Goal: Task Accomplishment & Management: Manage account settings

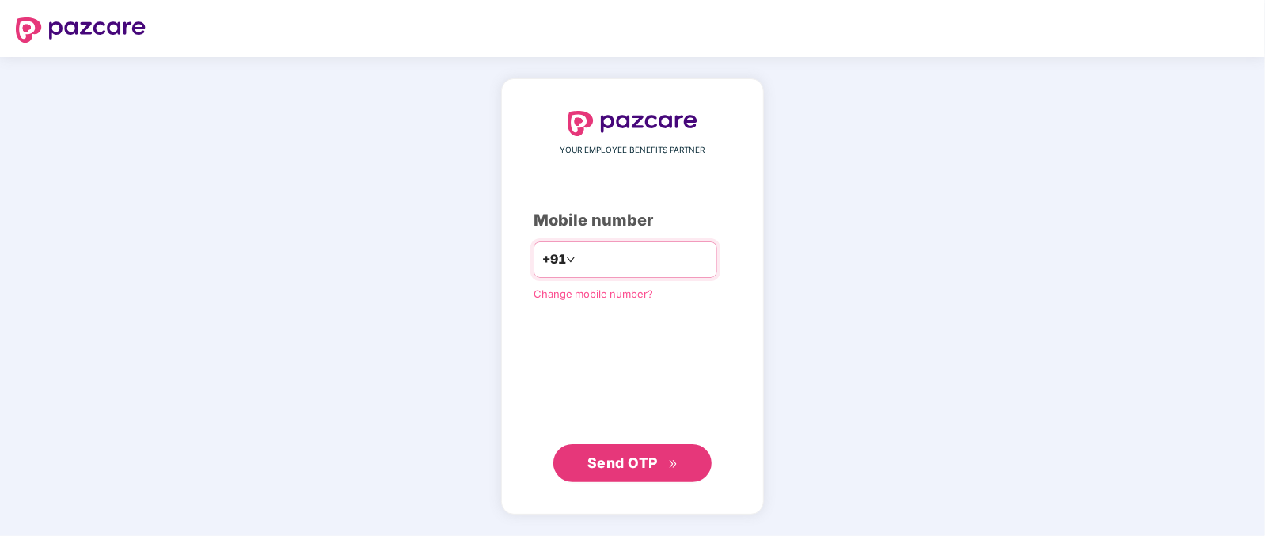
click at [640, 266] on input "number" at bounding box center [644, 259] width 130 height 25
type input "**********"
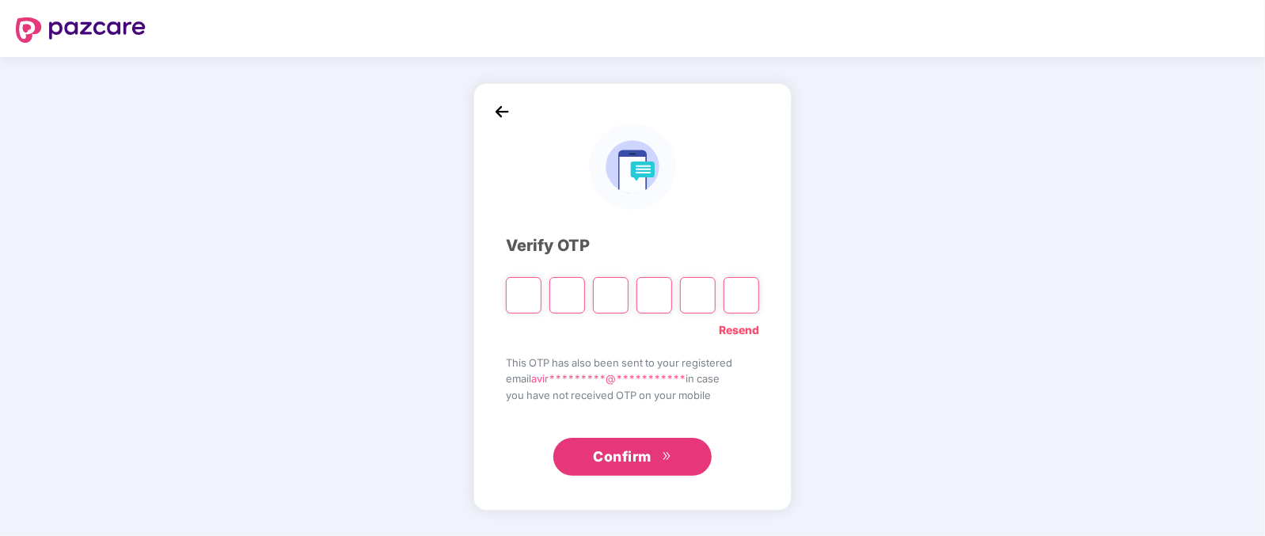
type input "*"
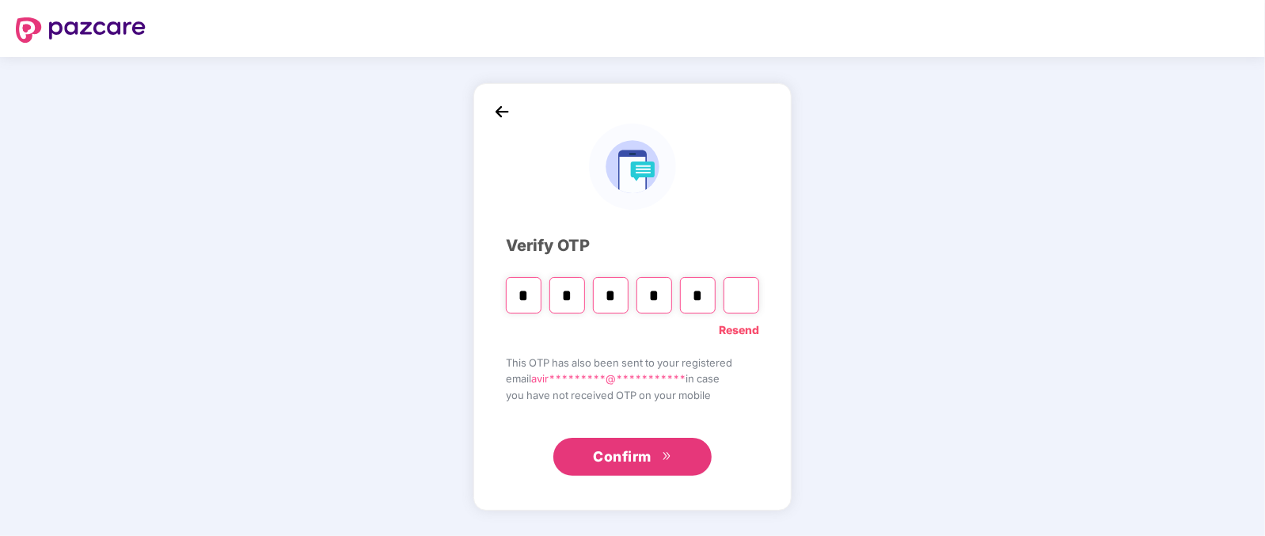
type input "*"
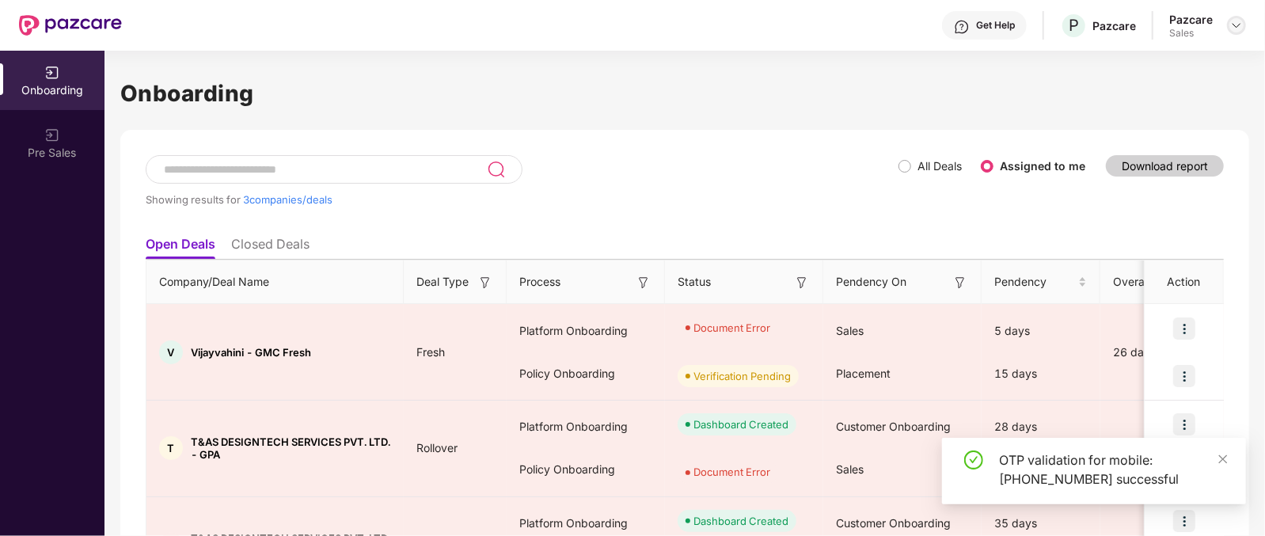
click at [1231, 17] on div at bounding box center [1236, 25] width 19 height 19
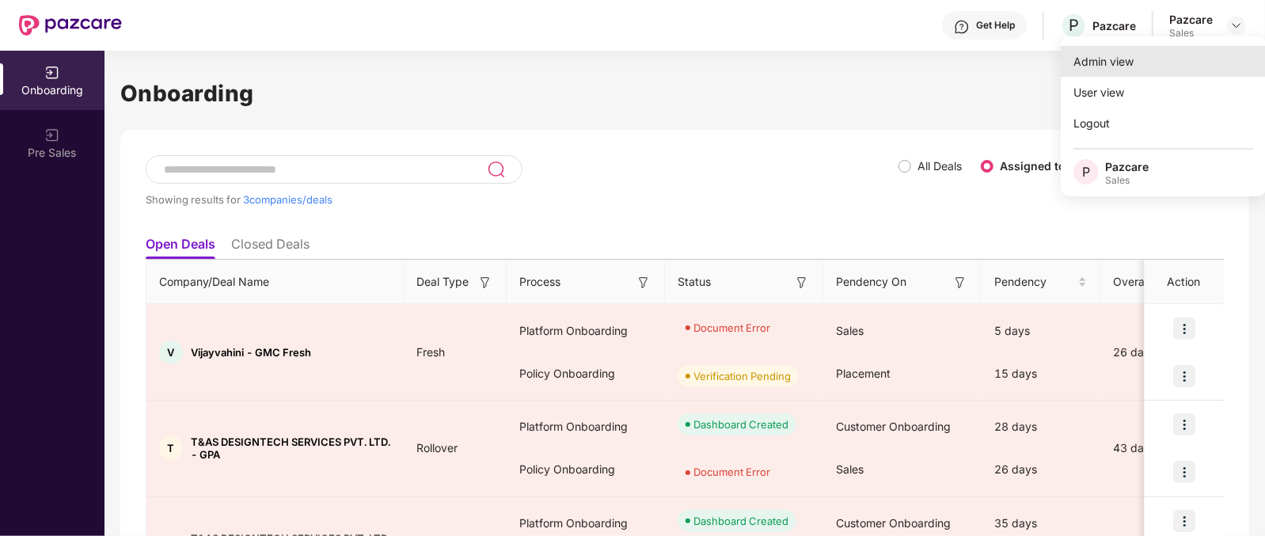
click at [1077, 62] on div "Admin view" at bounding box center [1164, 61] width 206 height 31
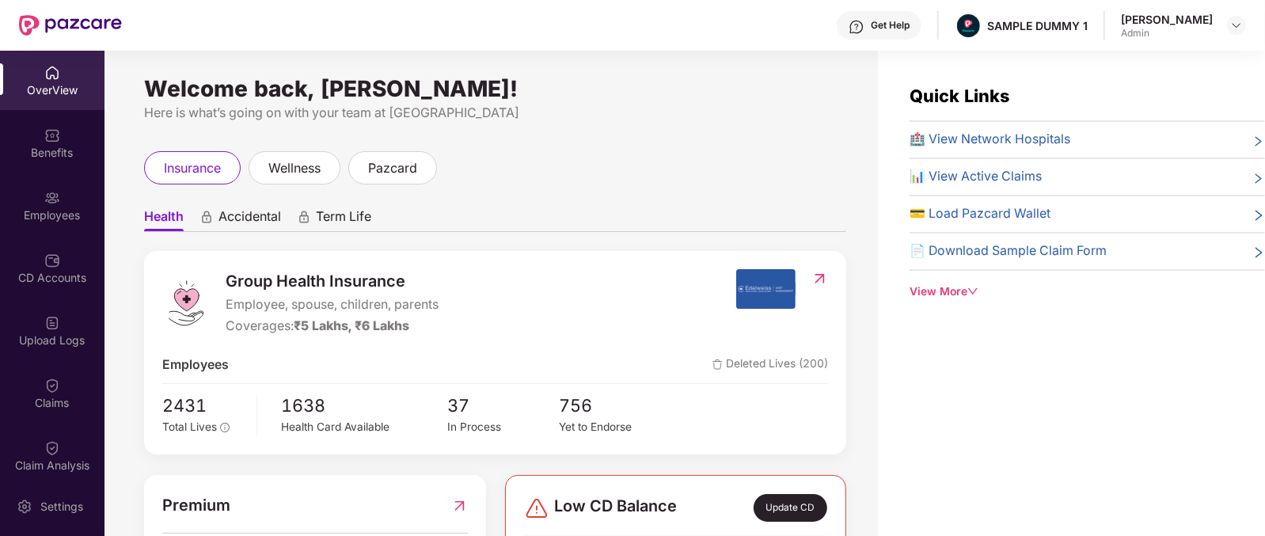
click at [148, 221] on span "Health" at bounding box center [164, 219] width 40 height 23
click at [250, 212] on span "Accidental" at bounding box center [249, 219] width 63 height 23
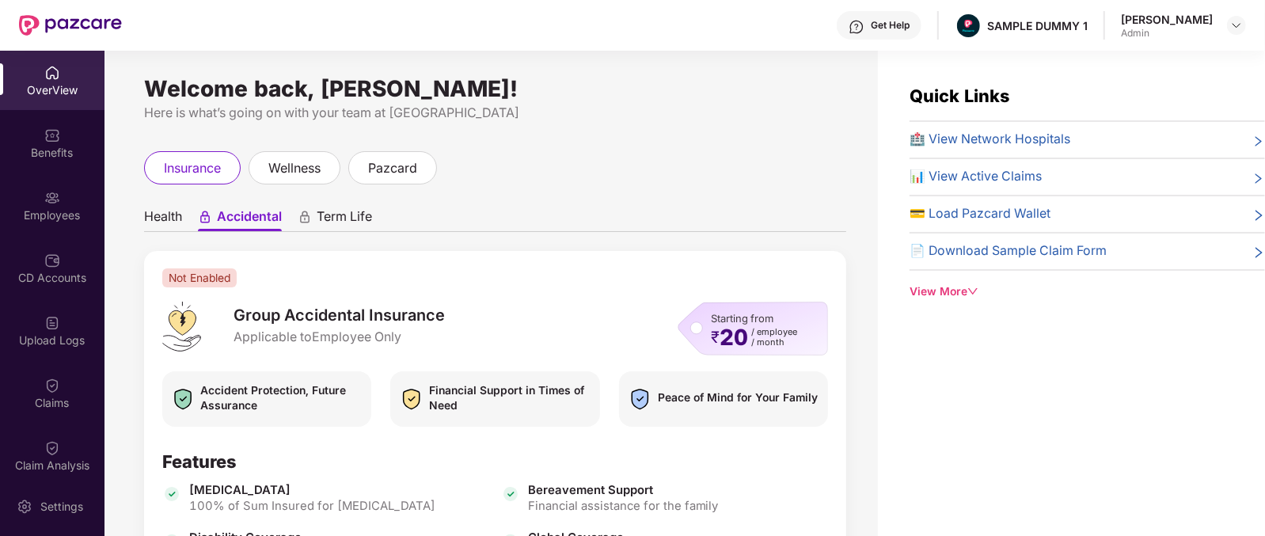
click at [342, 211] on span "Term Life" at bounding box center [344, 219] width 55 height 23
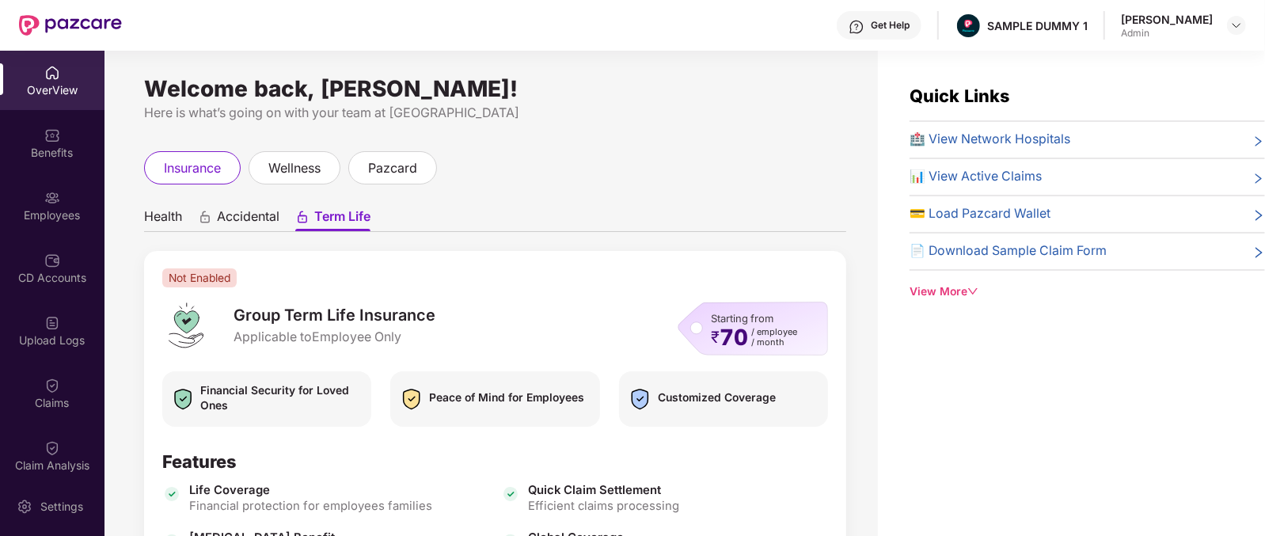
click at [169, 219] on span "Health" at bounding box center [163, 219] width 38 height 23
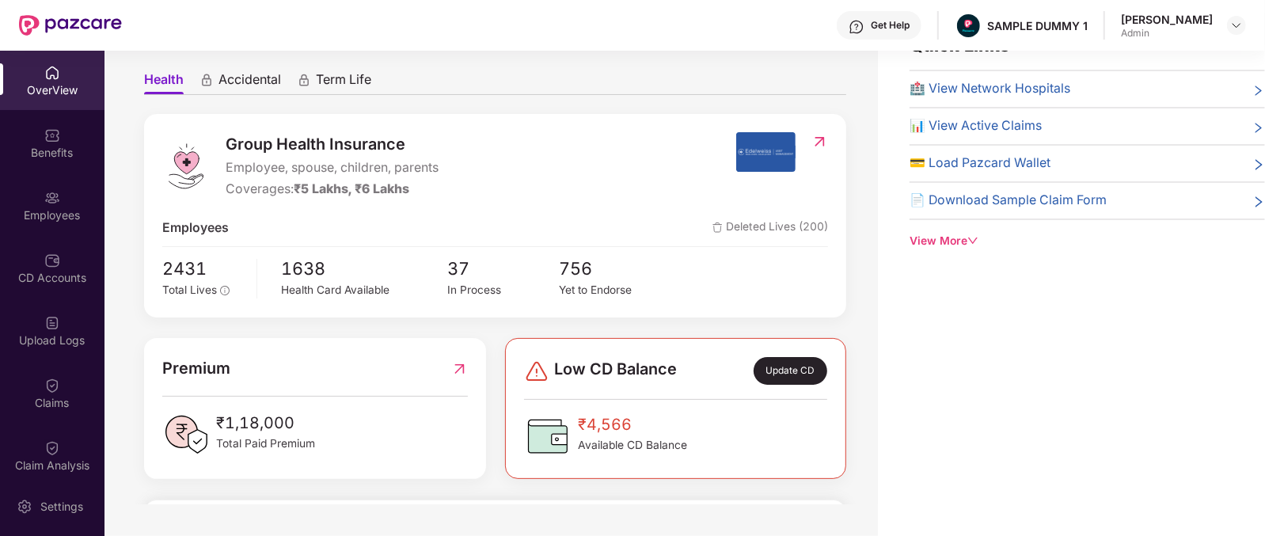
scroll to position [53, 0]
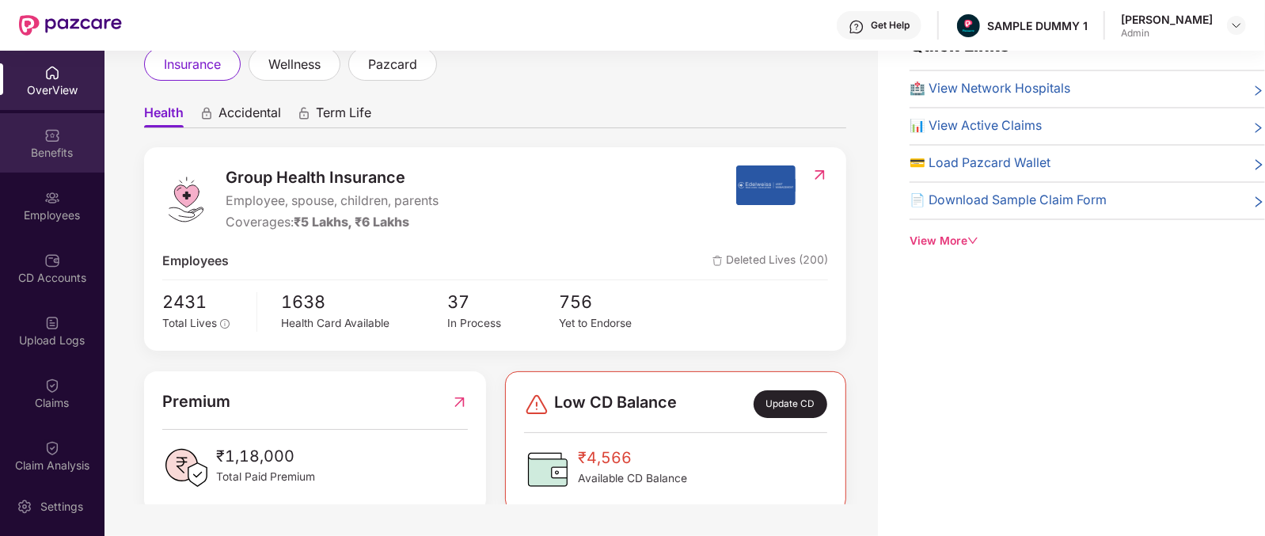
click at [40, 148] on div "Benefits" at bounding box center [52, 153] width 104 height 16
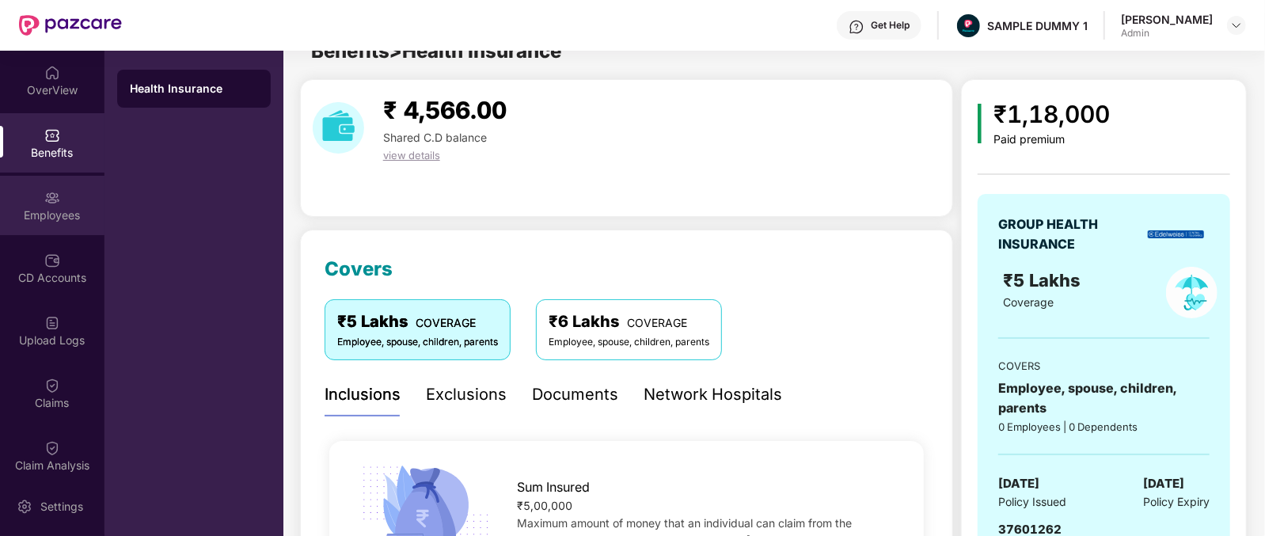
scroll to position [51, 0]
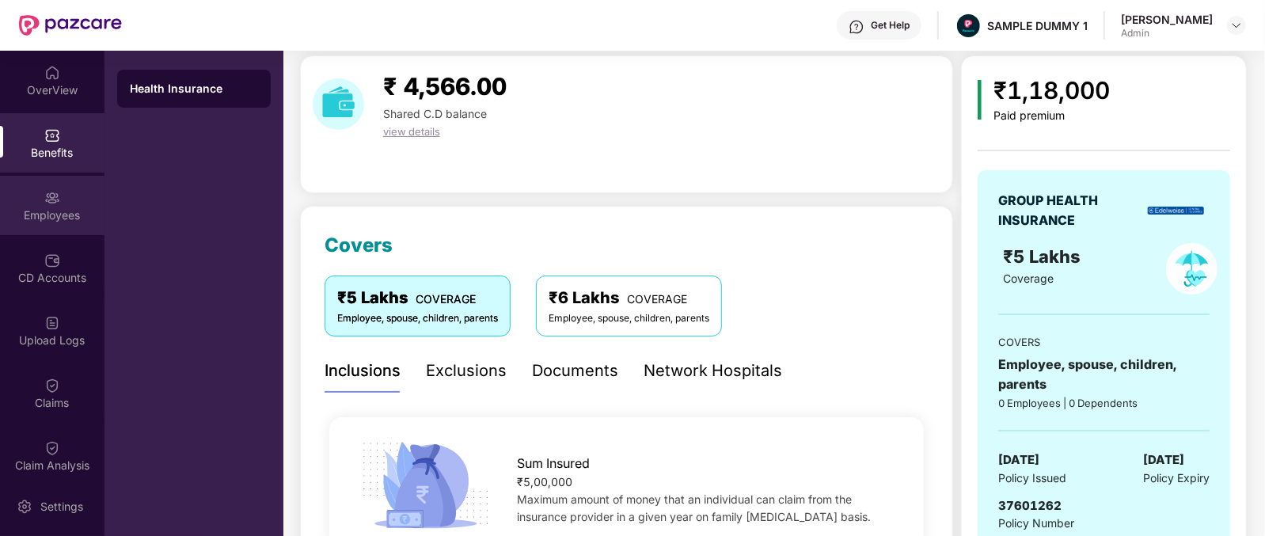
click at [51, 211] on div "Employees" at bounding box center [52, 215] width 104 height 16
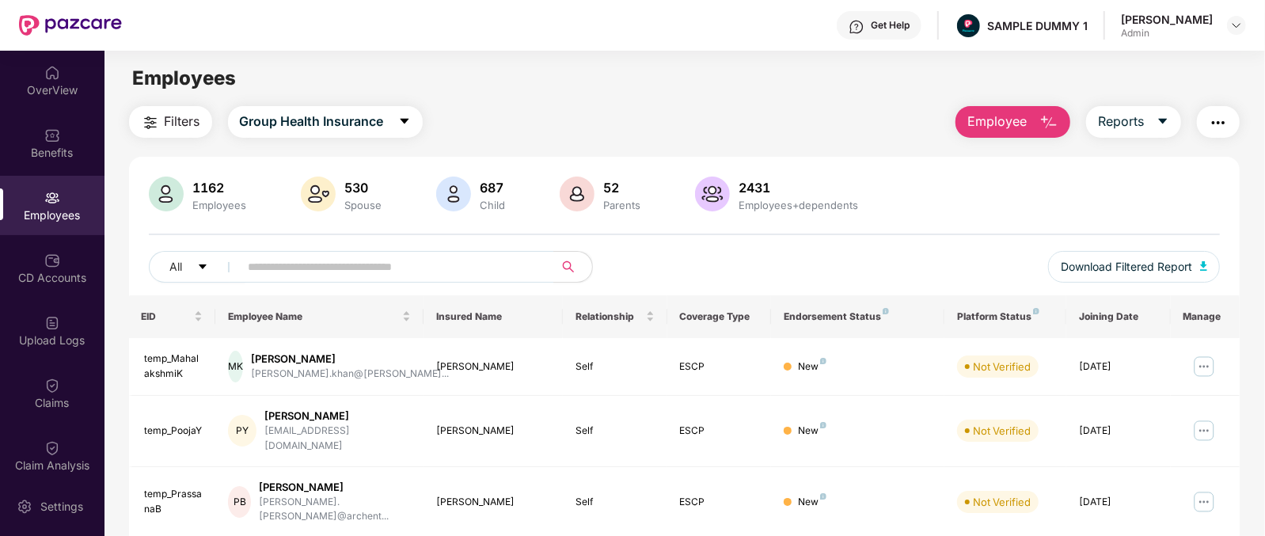
click at [1025, 129] on span "Employee" at bounding box center [996, 122] width 59 height 20
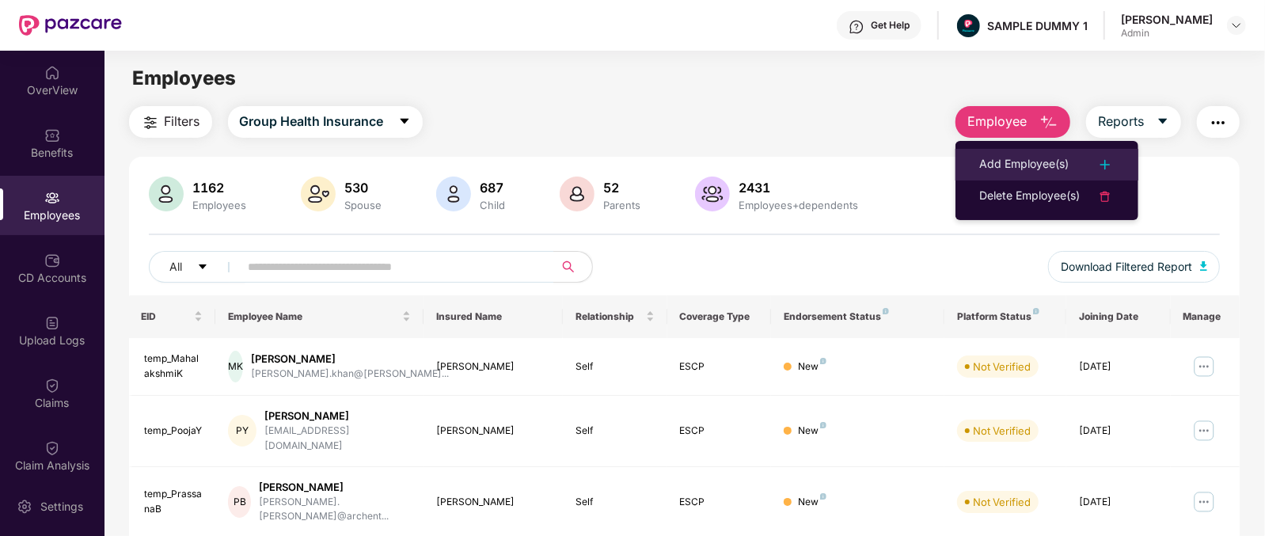
click at [1023, 172] on div "Add Employee(s)" at bounding box center [1023, 164] width 89 height 19
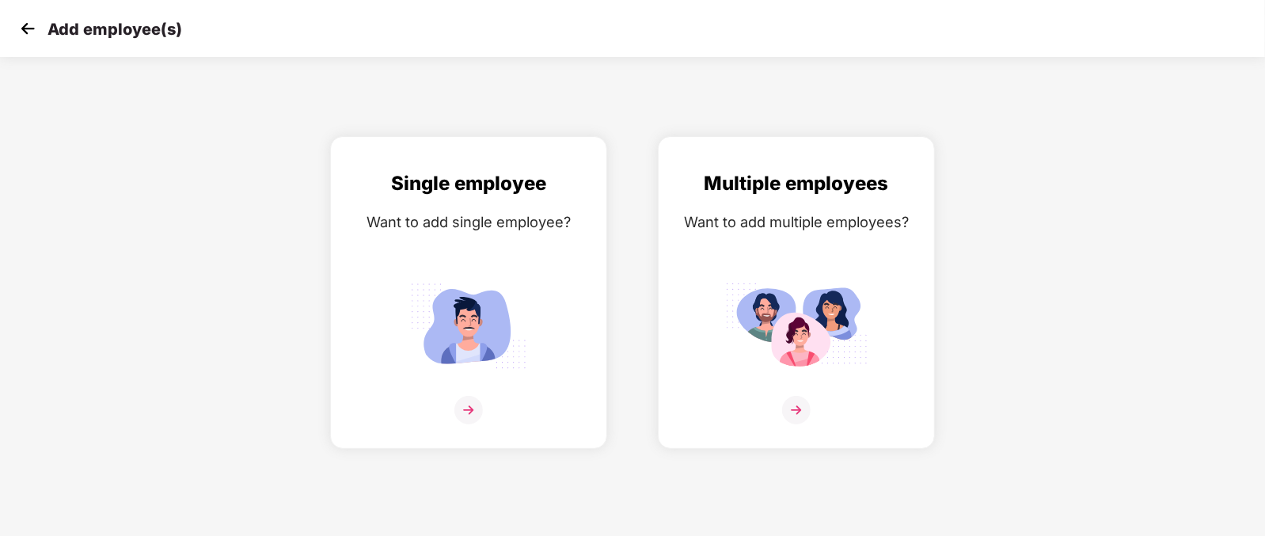
click at [25, 25] on img at bounding box center [28, 29] width 24 height 24
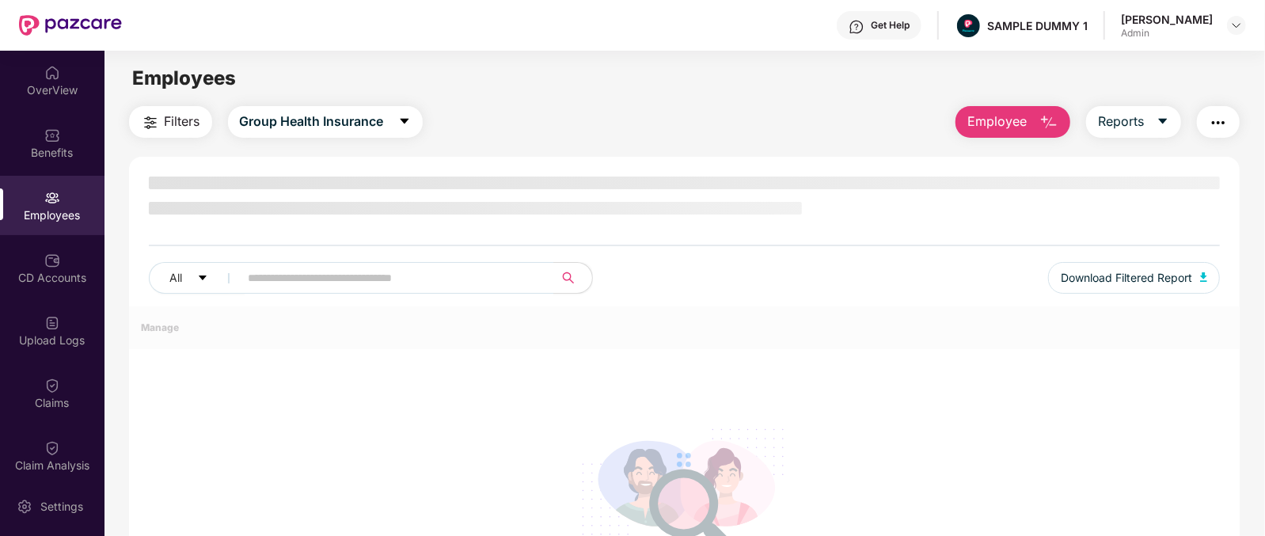
click at [971, 123] on span "Employee" at bounding box center [996, 122] width 59 height 20
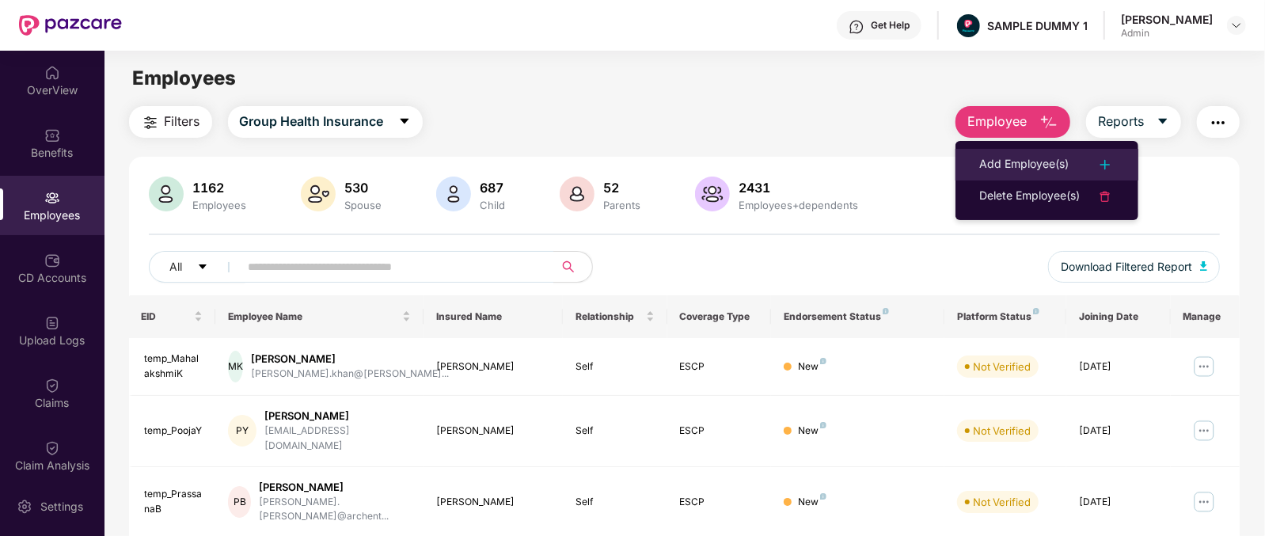
click at [993, 168] on div "Add Employee(s)" at bounding box center [1023, 164] width 89 height 19
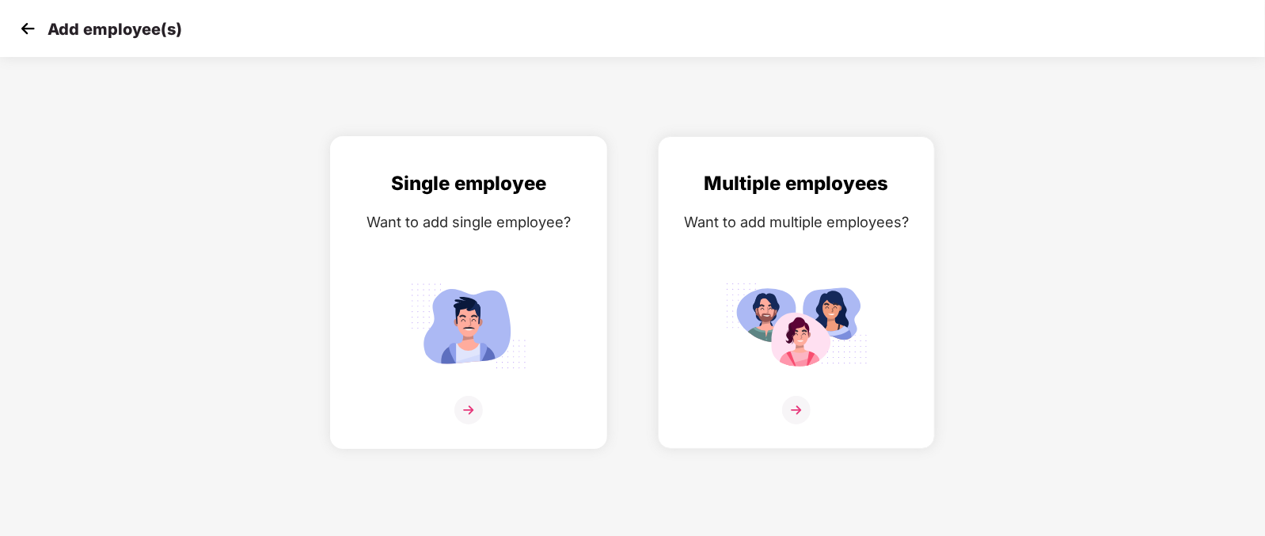
click at [473, 359] on img at bounding box center [468, 325] width 142 height 99
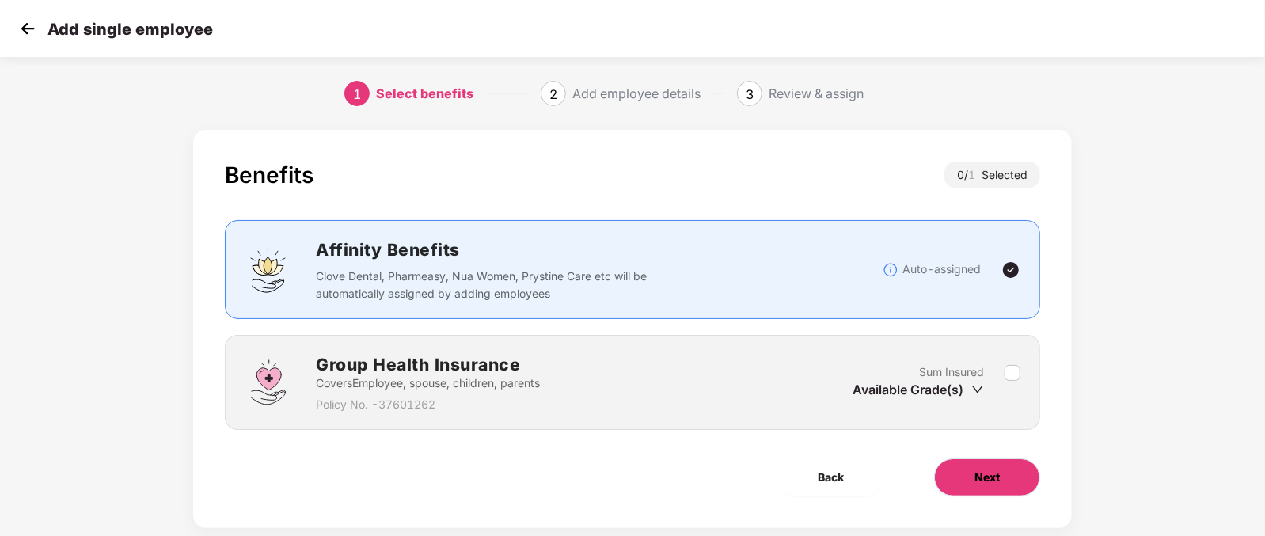
click at [1015, 487] on button "Next" at bounding box center [987, 477] width 106 height 38
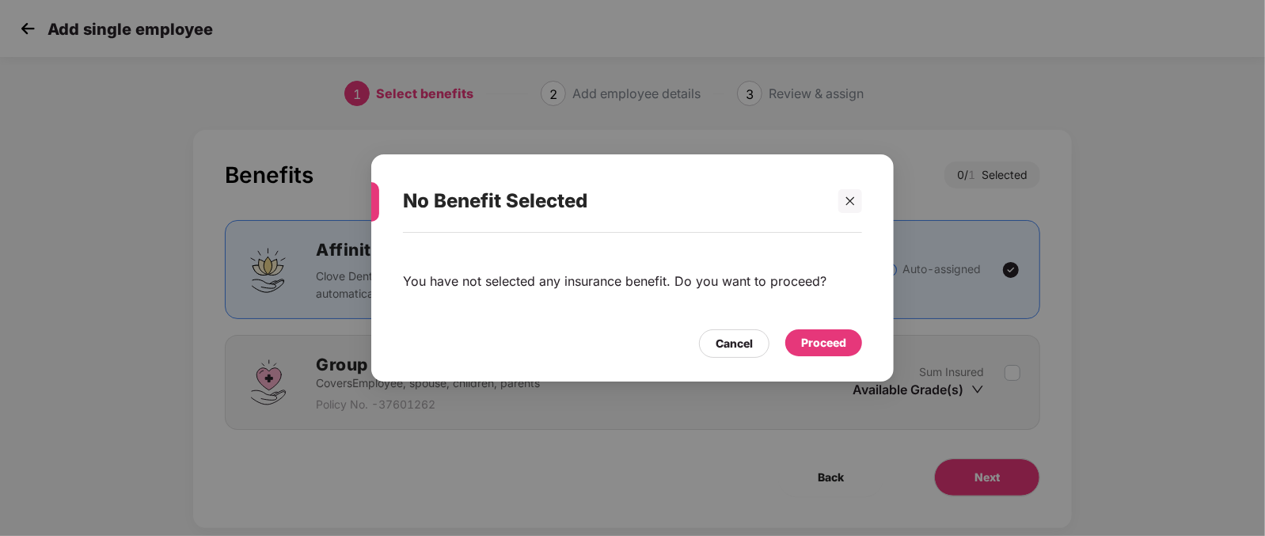
click at [803, 348] on div "Proceed" at bounding box center [823, 342] width 45 height 17
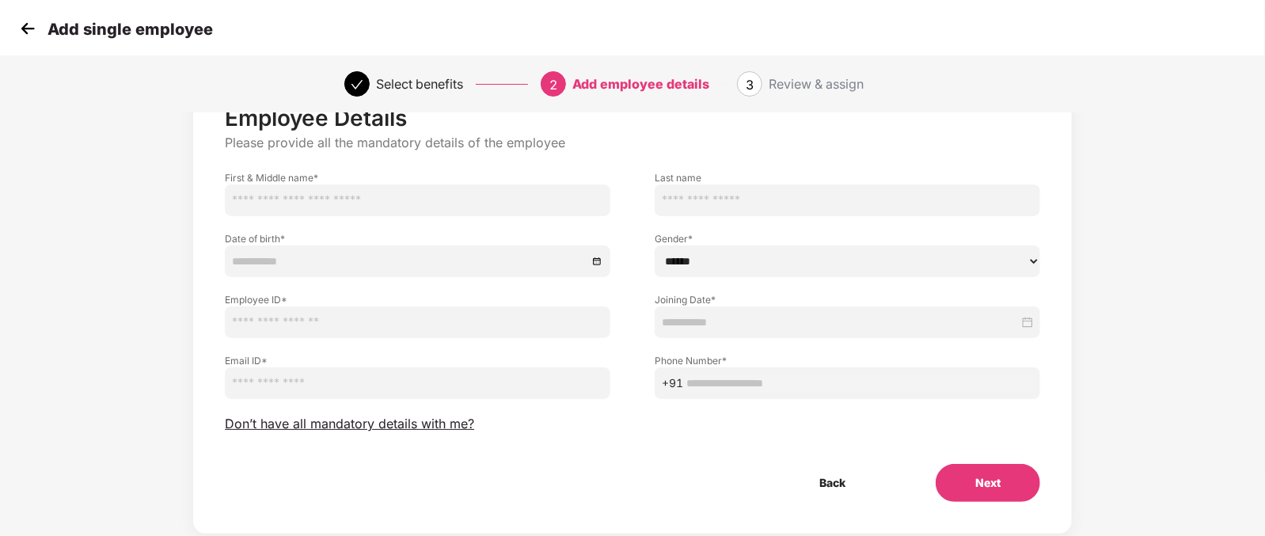
scroll to position [63, 1]
click at [366, 420] on span "Don’t have all mandatory details with me?" at bounding box center [349, 422] width 249 height 17
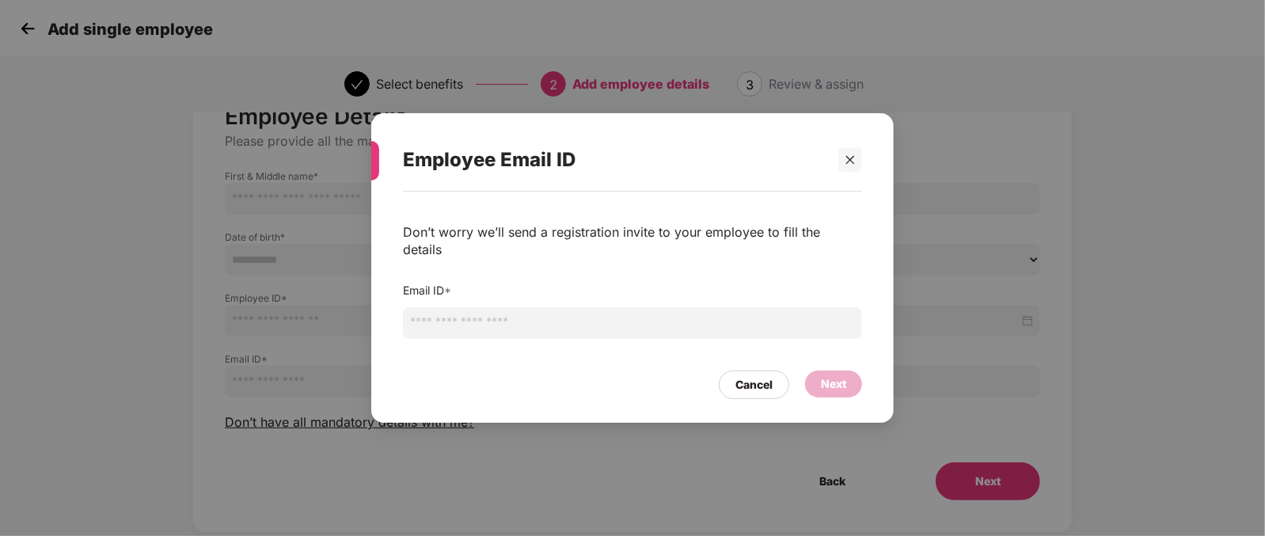
click at [720, 323] on input "email" at bounding box center [632, 323] width 459 height 32
click at [515, 321] on input "email" at bounding box center [632, 323] width 459 height 32
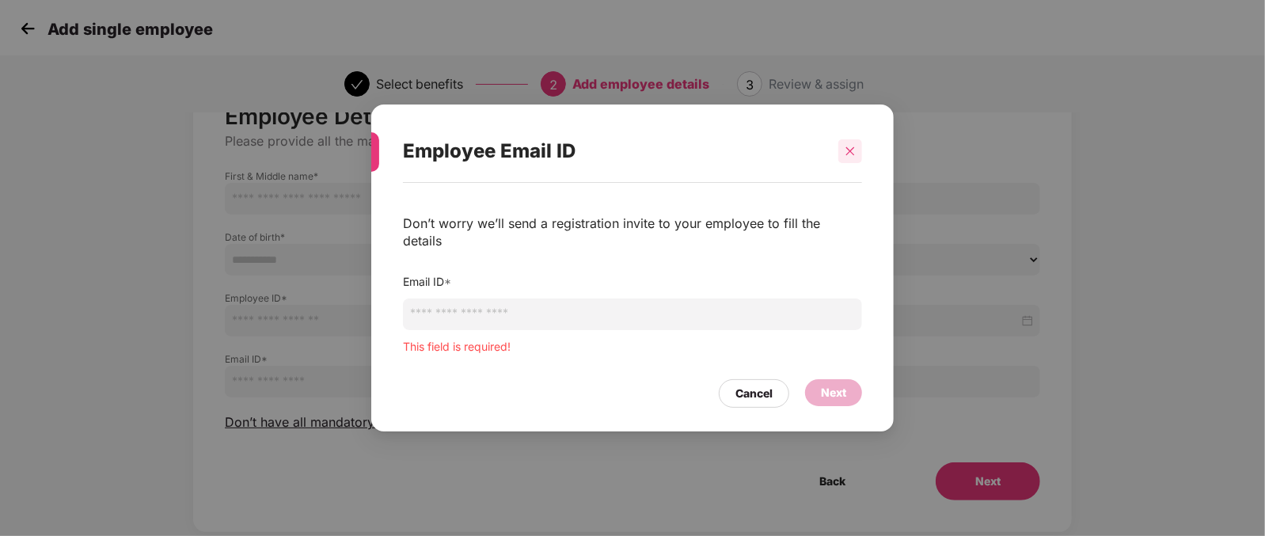
click at [847, 161] on div at bounding box center [850, 151] width 24 height 24
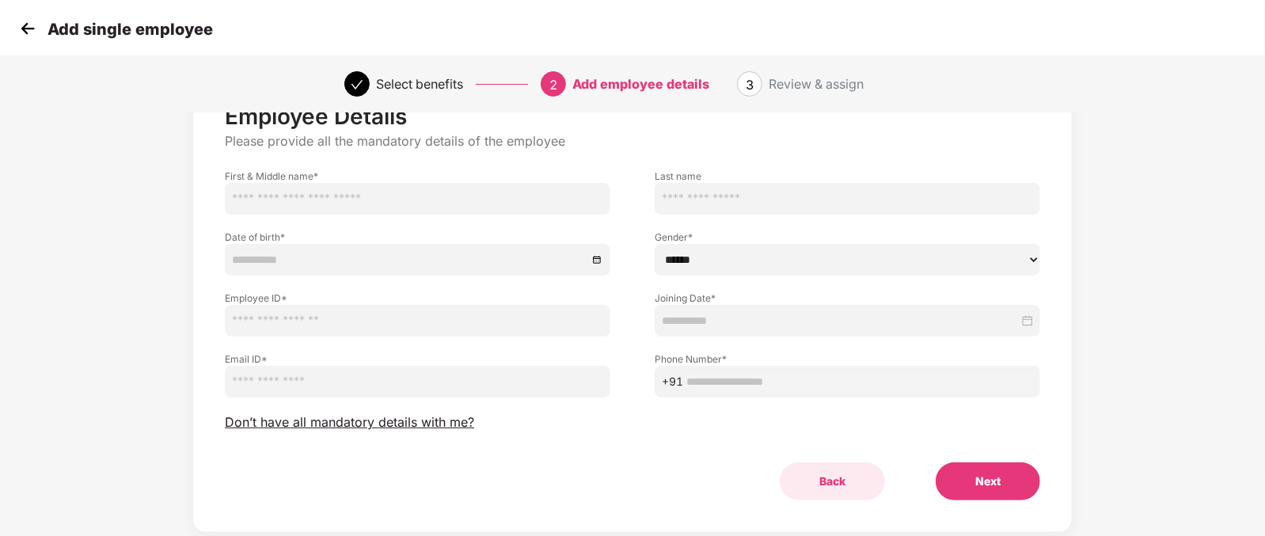
click at [812, 474] on button "Back" at bounding box center [832, 481] width 105 height 38
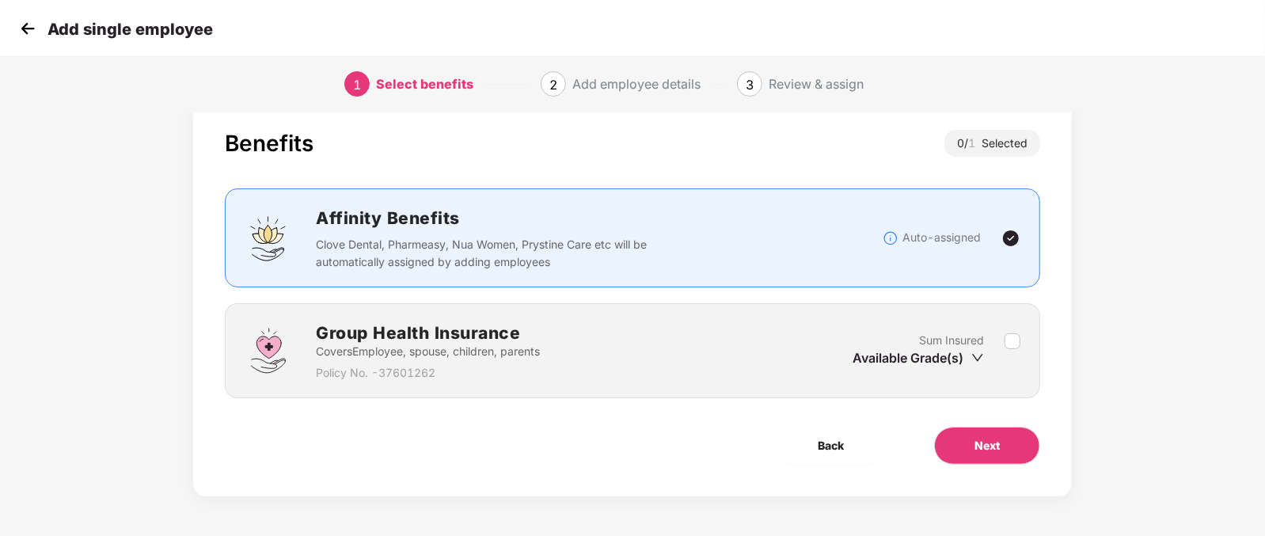
scroll to position [32, 1]
click at [840, 449] on span "Back" at bounding box center [831, 445] width 26 height 17
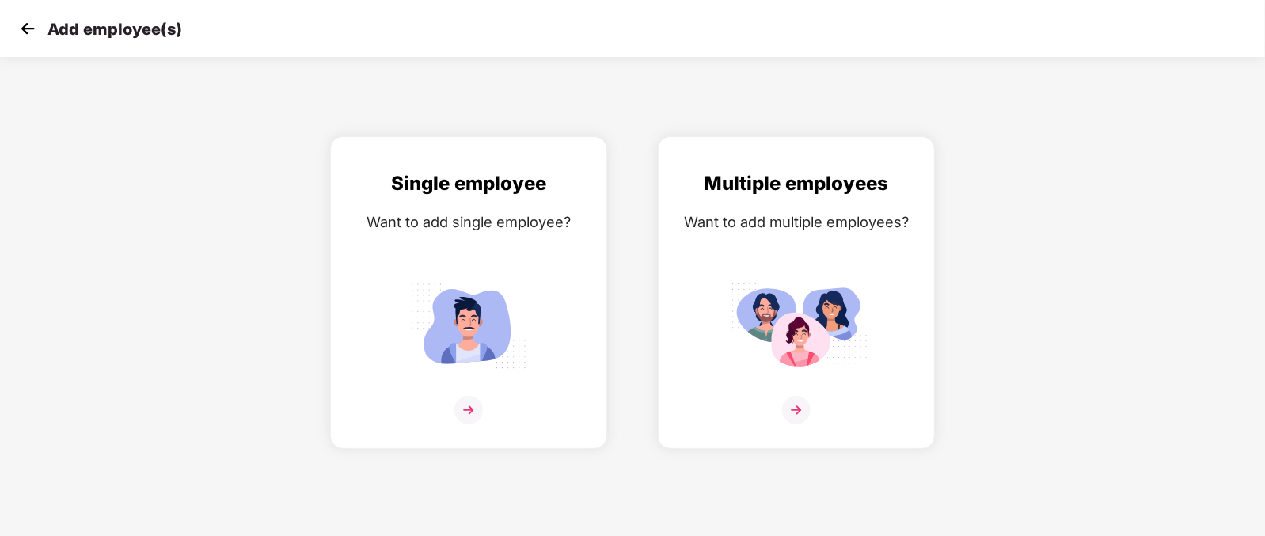
click at [20, 30] on img at bounding box center [28, 29] width 24 height 24
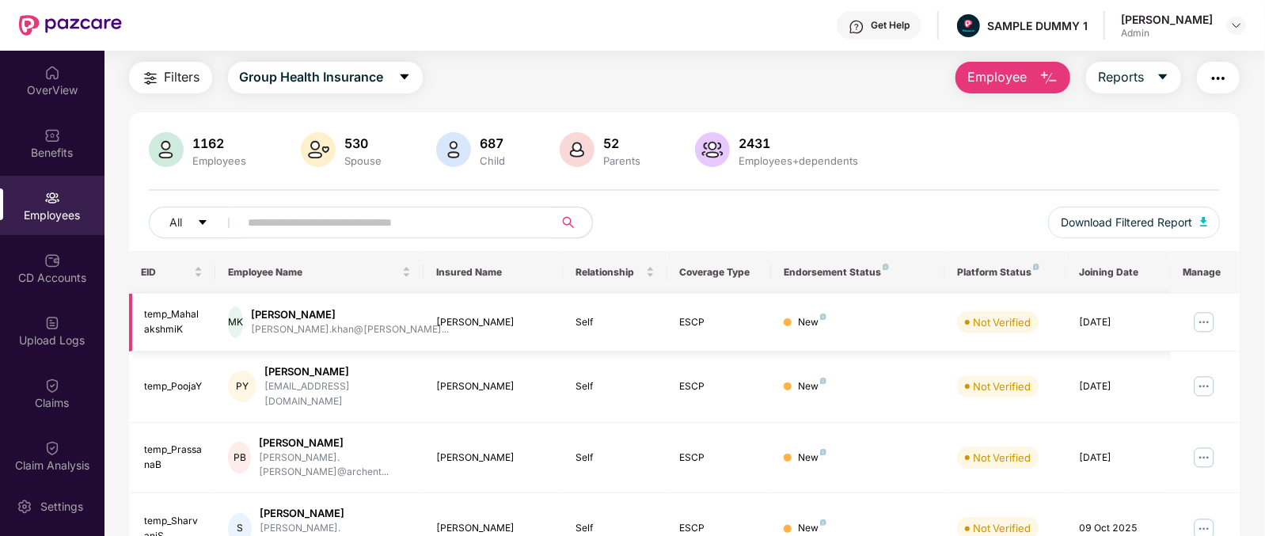
scroll to position [43, 0]
click at [1009, 84] on span "Employee" at bounding box center [996, 79] width 59 height 20
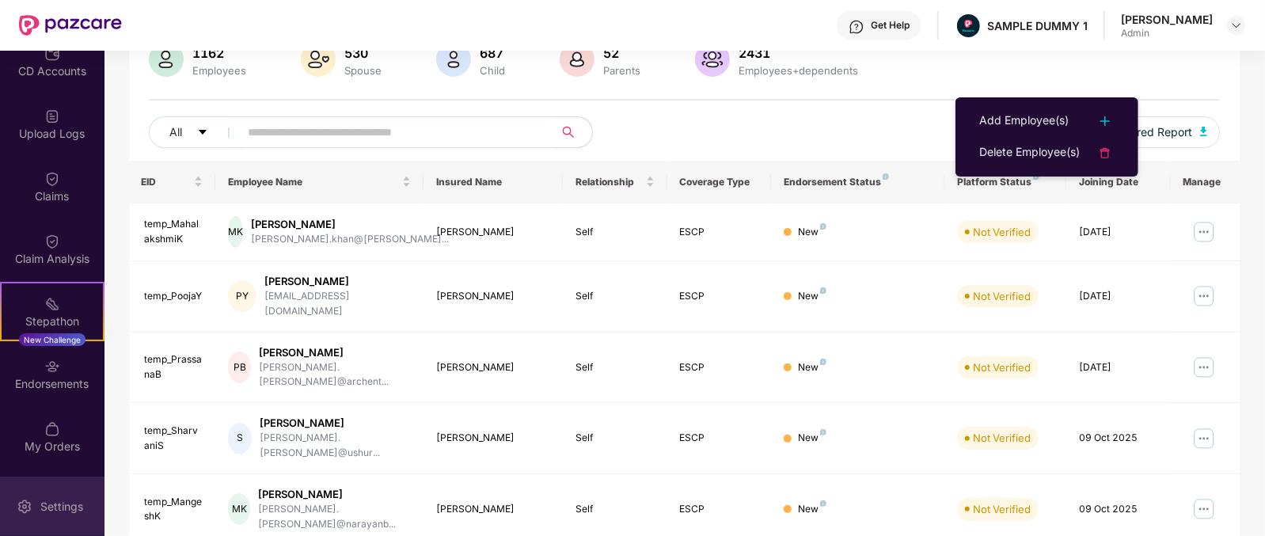
scroll to position [207, 0]
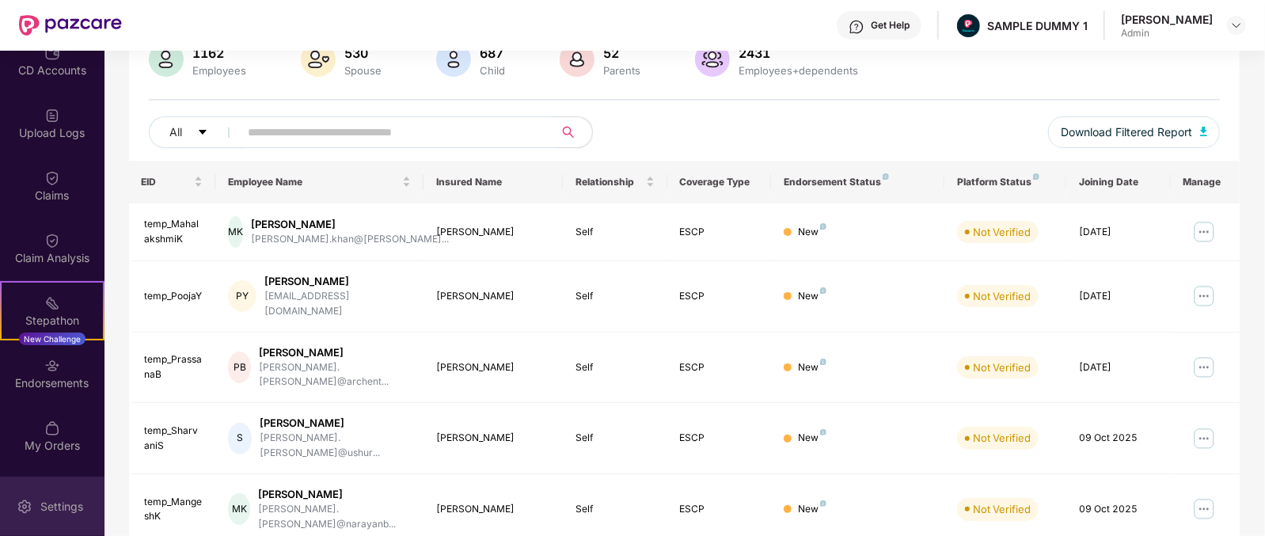
click at [28, 507] on img at bounding box center [25, 507] width 16 height 16
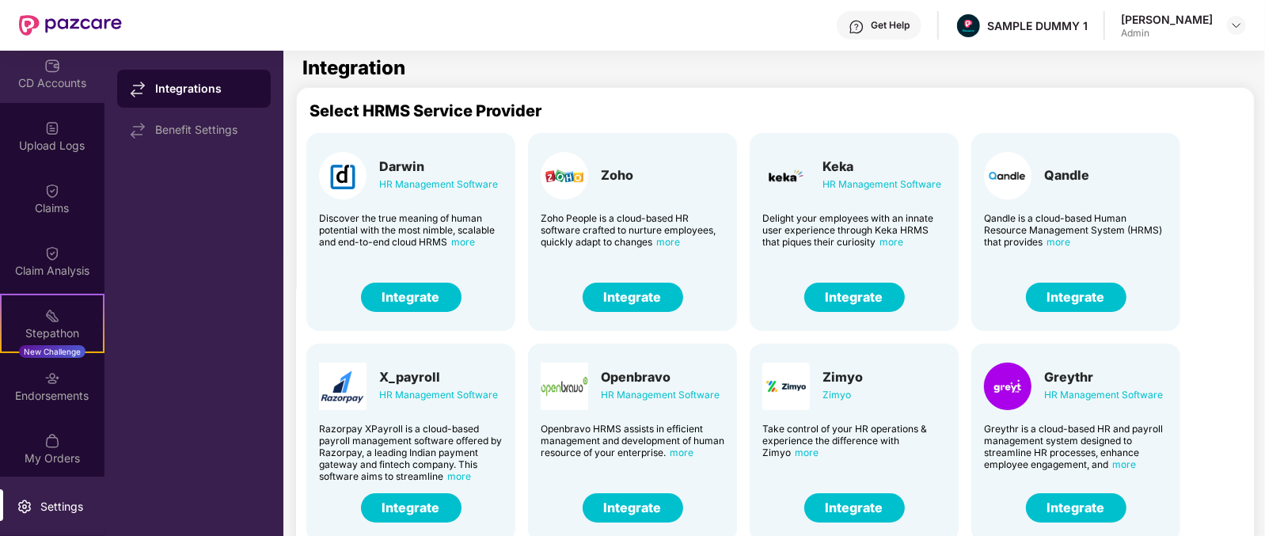
scroll to position [196, 0]
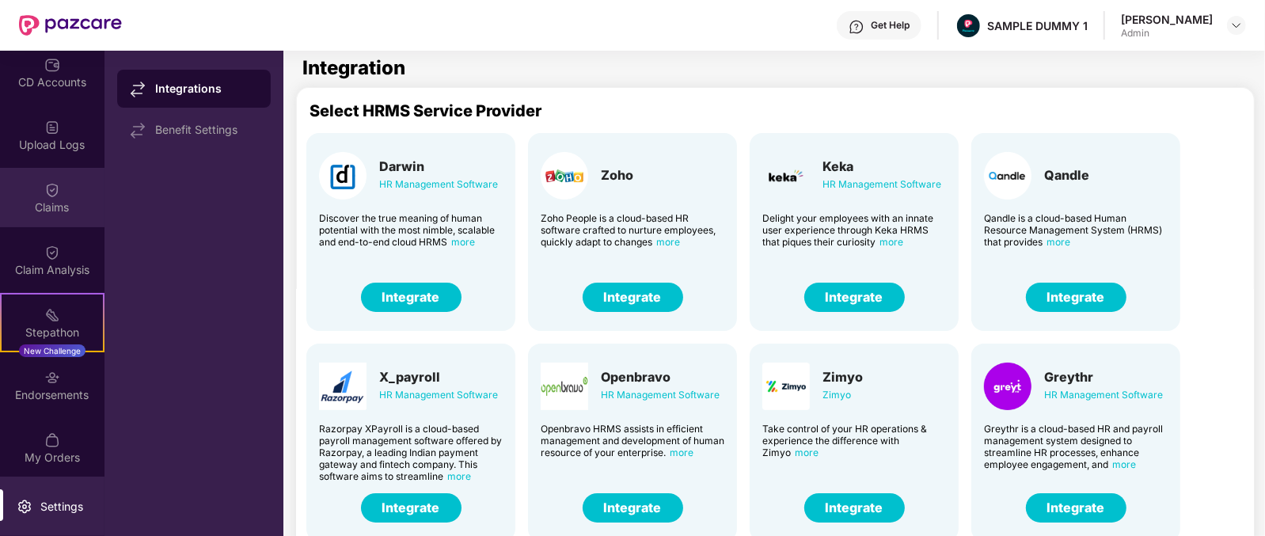
click at [49, 201] on div "Claims" at bounding box center [52, 207] width 104 height 16
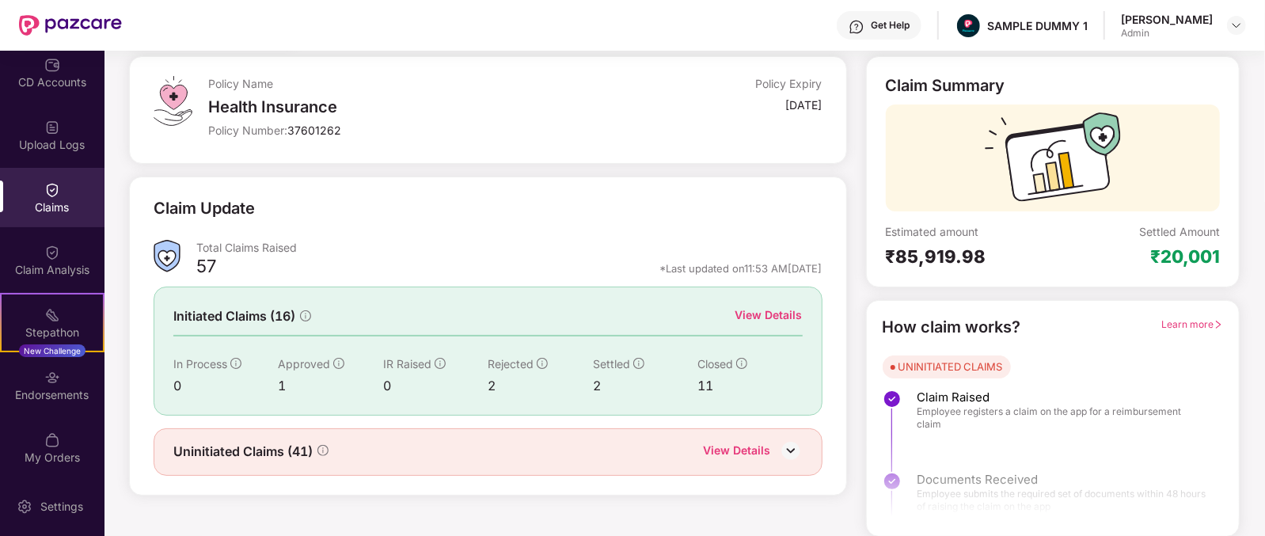
scroll to position [82, 0]
click at [783, 317] on div "View Details" at bounding box center [768, 315] width 67 height 17
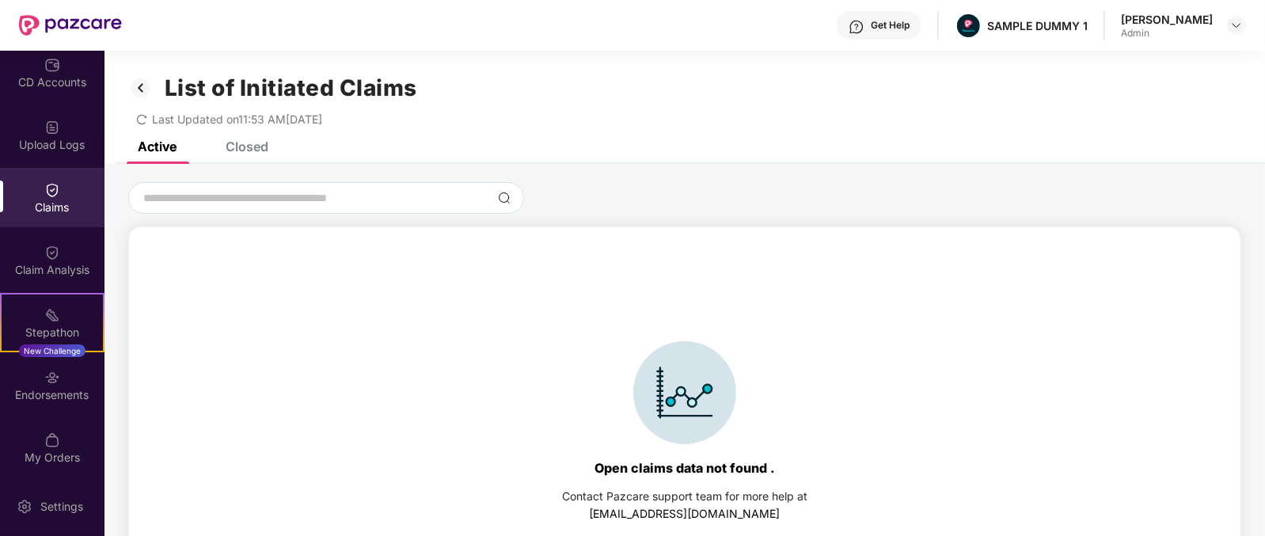
click at [175, 148] on div "Active" at bounding box center [157, 147] width 39 height 16
click at [229, 158] on div "Closed" at bounding box center [235, 146] width 66 height 35
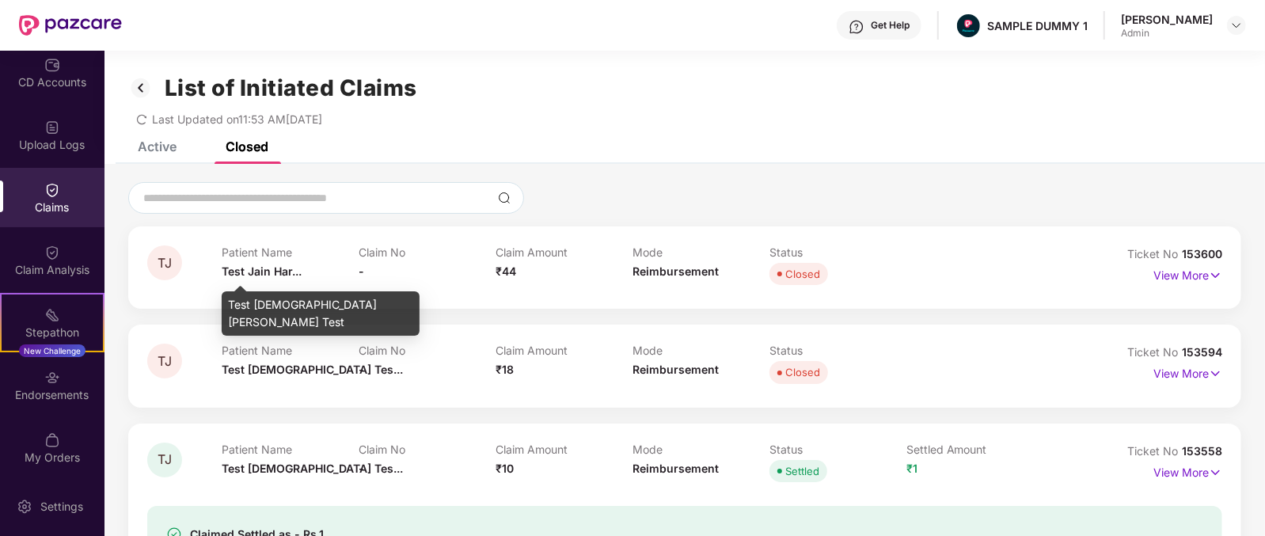
click at [227, 272] on span "Test Jain Har..." at bounding box center [262, 270] width 80 height 13
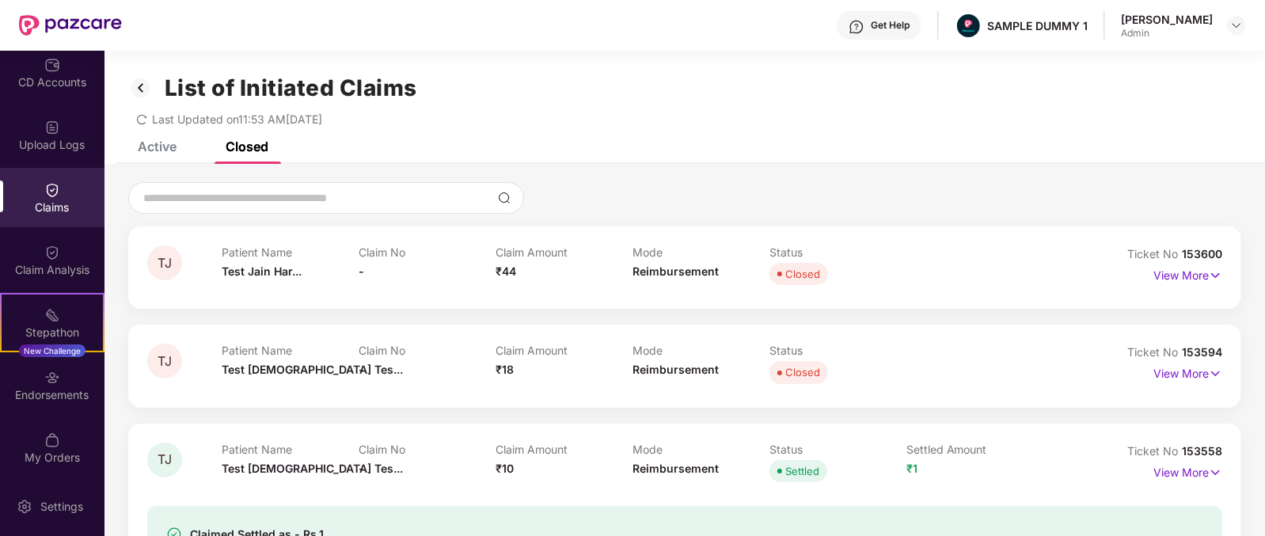
click at [515, 268] on span "₹44" at bounding box center [506, 270] width 21 height 13
click at [656, 278] on div "Mode Reimbursement" at bounding box center [700, 267] width 137 height 44
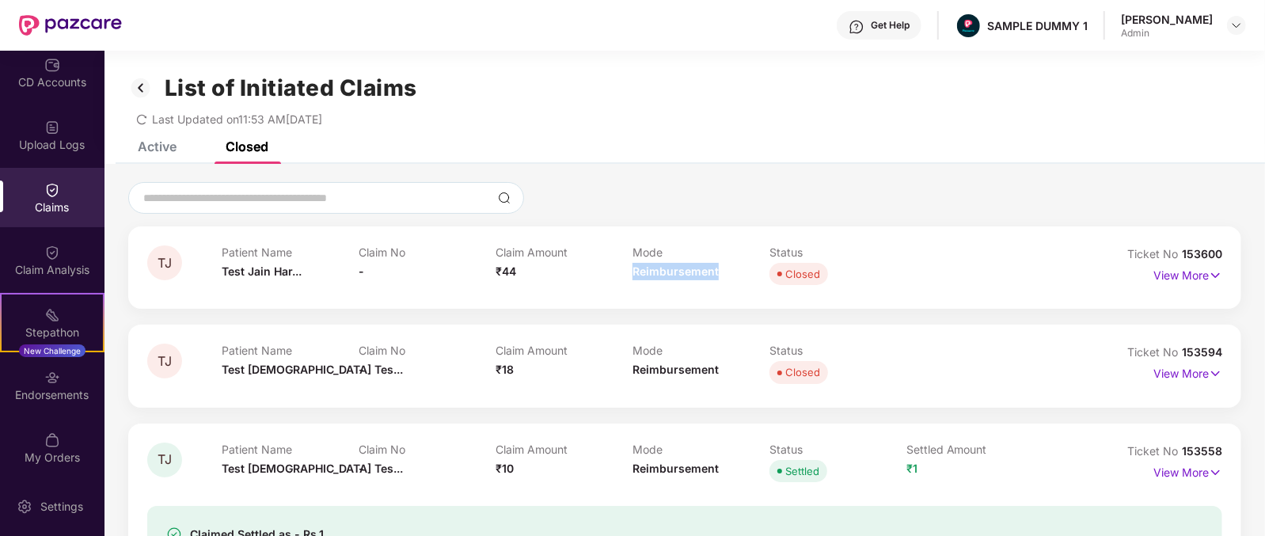
click at [656, 278] on div "Mode Reimbursement" at bounding box center [700, 267] width 137 height 44
click at [1185, 269] on p "View More" at bounding box center [1187, 273] width 69 height 21
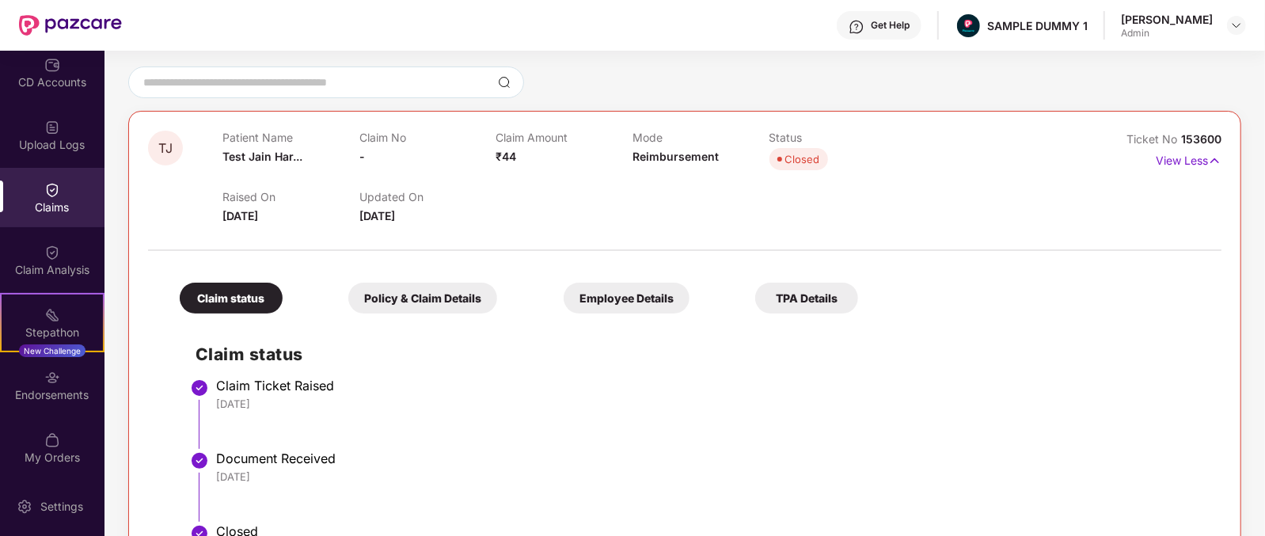
scroll to position [221, 0]
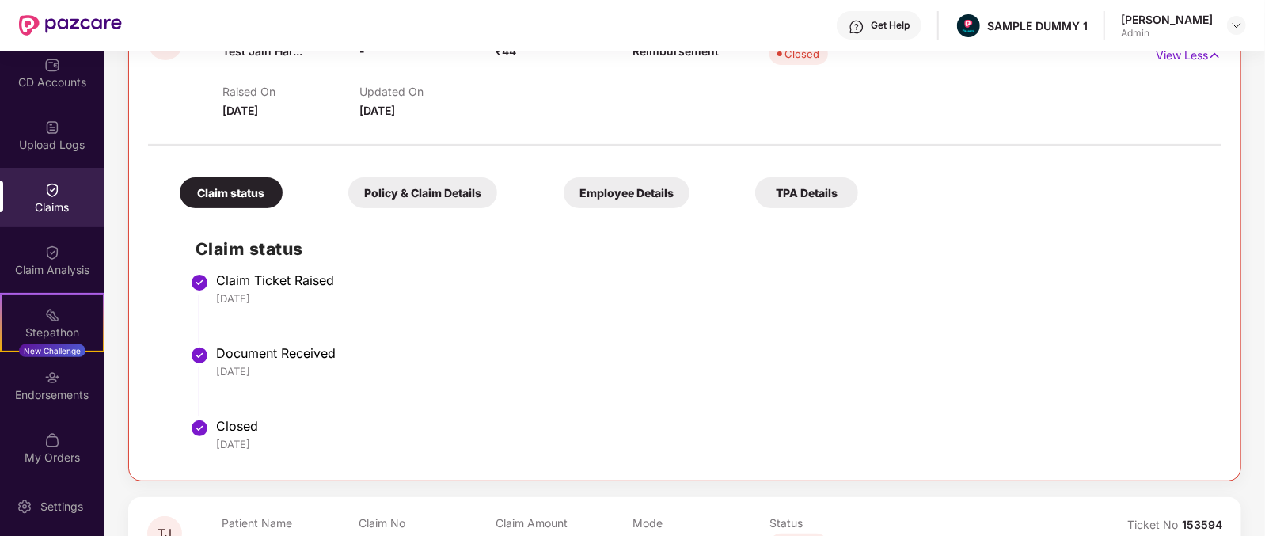
click at [388, 185] on div "Policy & Claim Details" at bounding box center [422, 192] width 149 height 31
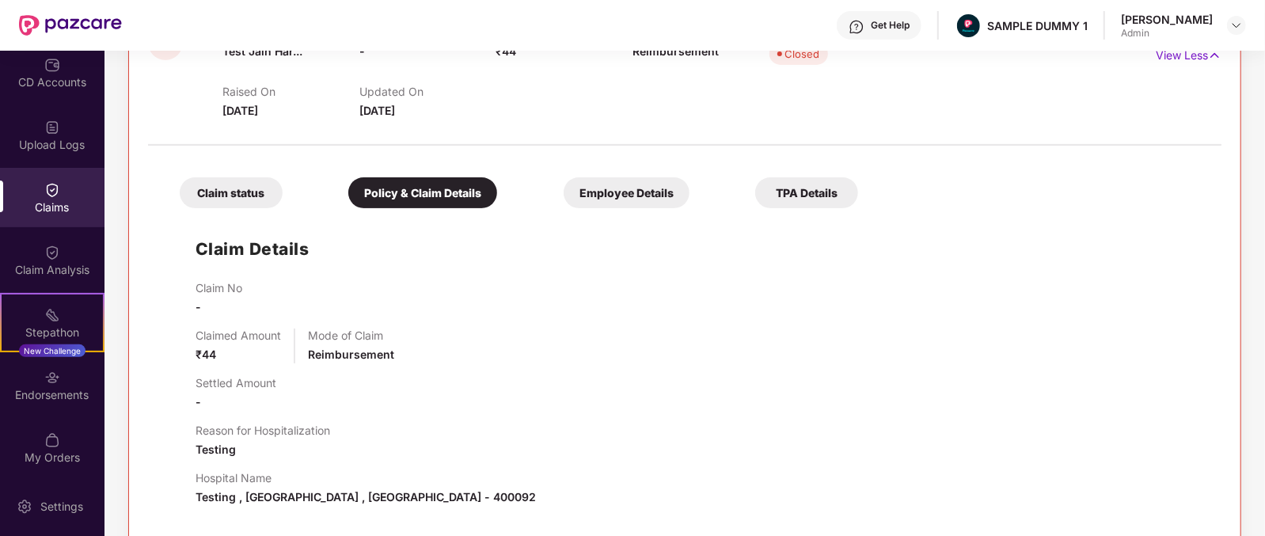
click at [564, 186] on div "Employee Details" at bounding box center [627, 192] width 126 height 31
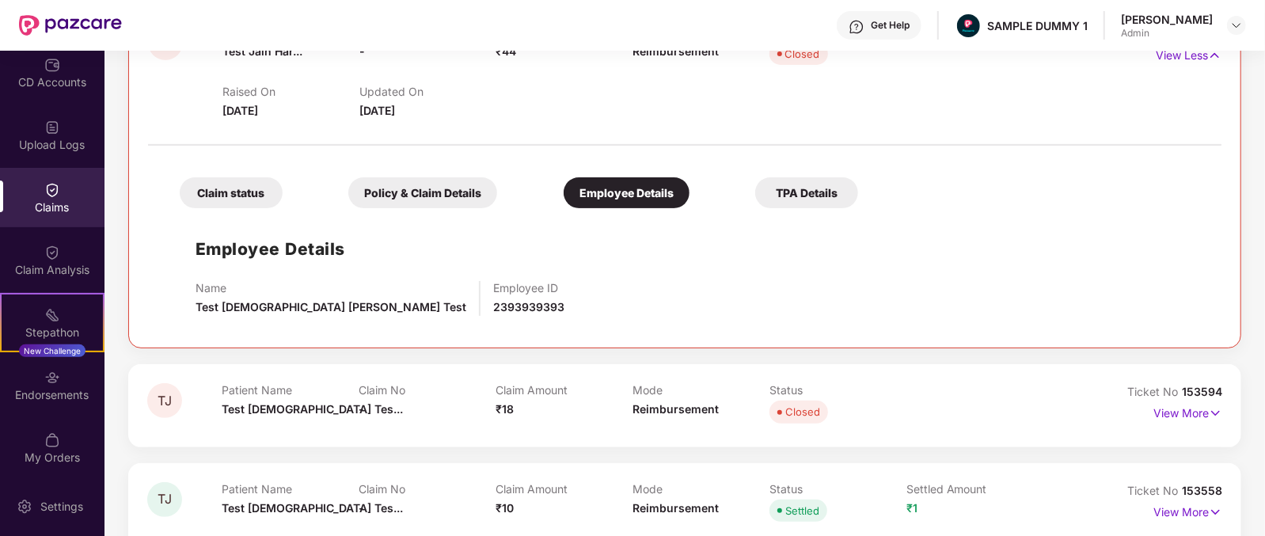
click at [755, 197] on div "TPA Details" at bounding box center [806, 192] width 103 height 31
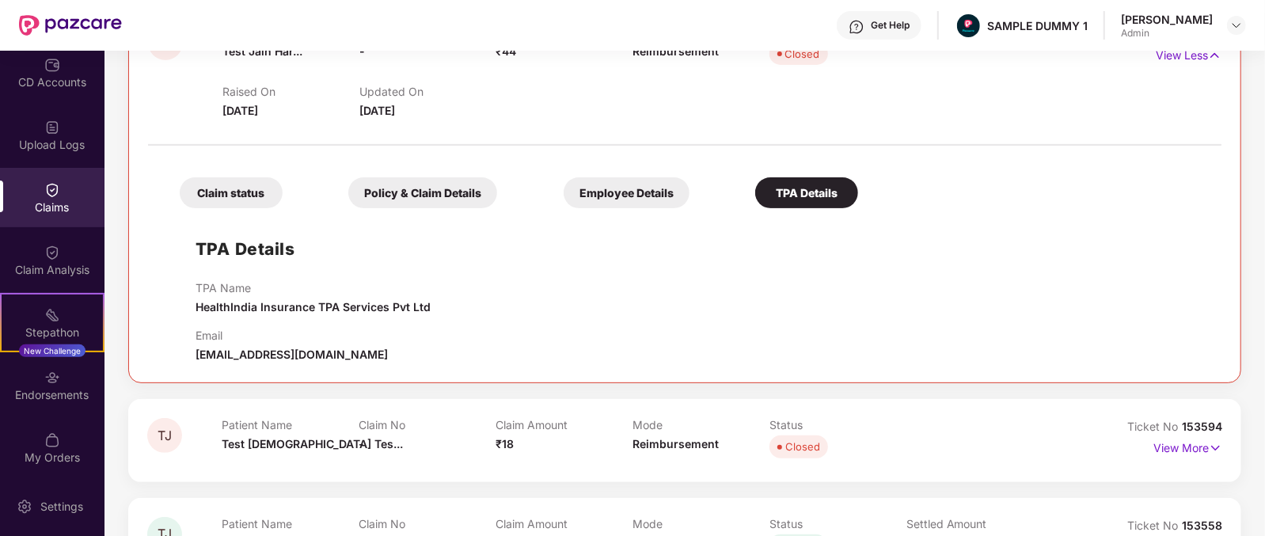
click at [230, 204] on div "Claim status" at bounding box center [231, 192] width 103 height 31
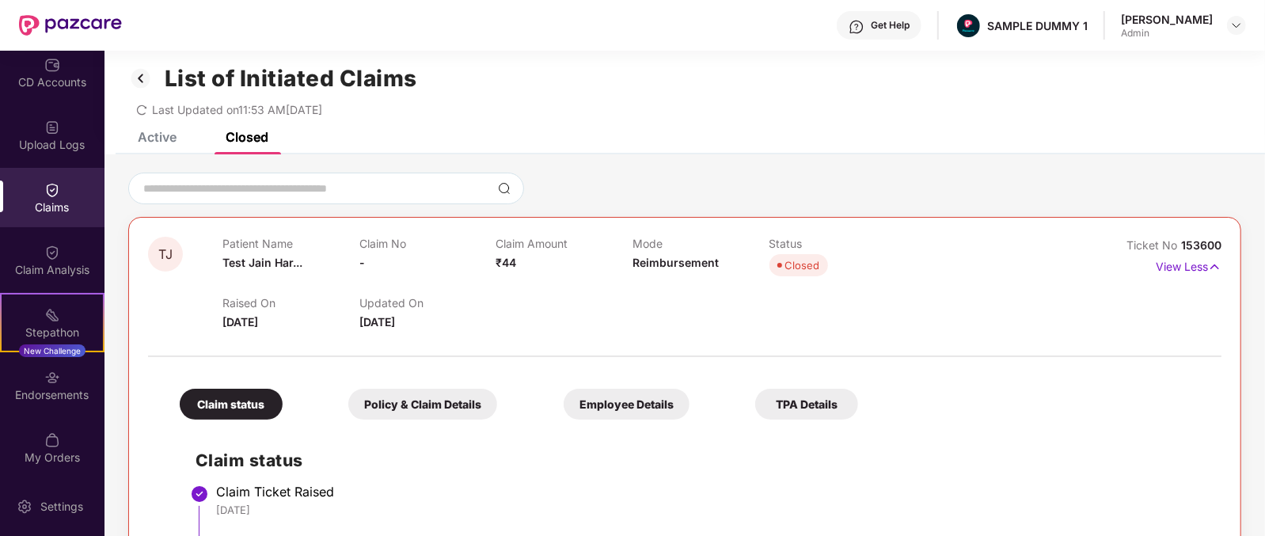
scroll to position [4, 0]
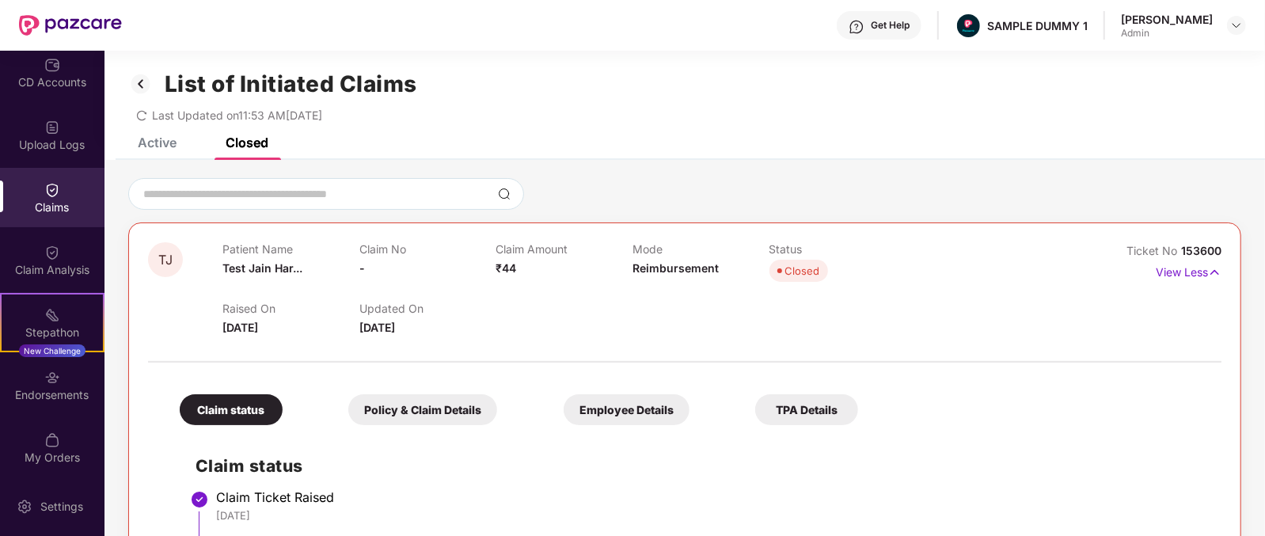
click at [905, 28] on div "Get Help" at bounding box center [890, 25] width 39 height 13
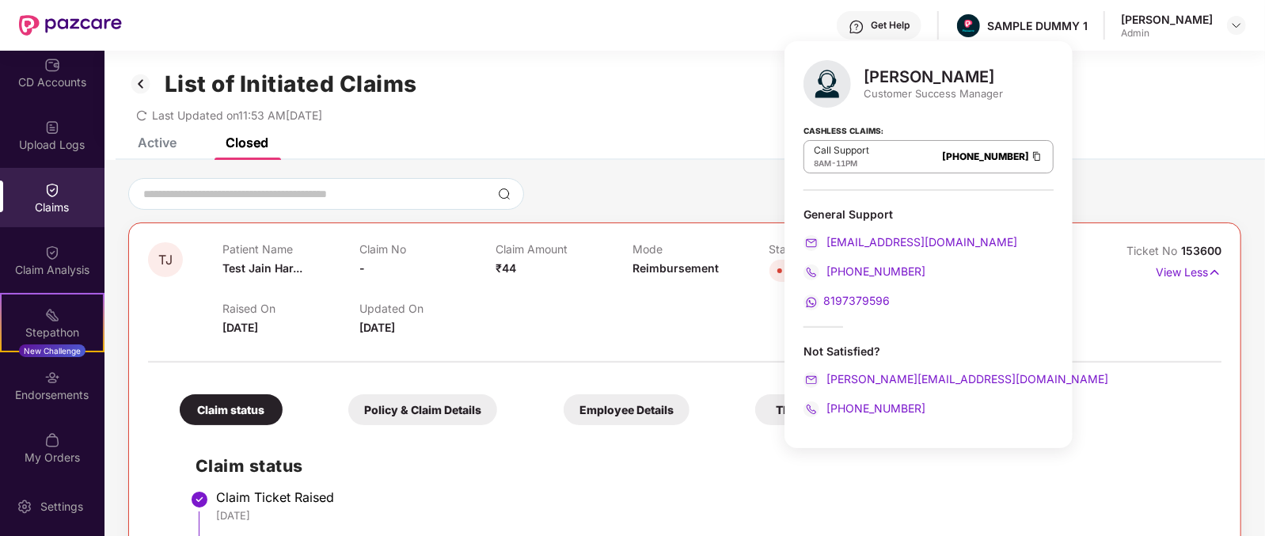
click at [881, 74] on div "[PERSON_NAME]" at bounding box center [933, 76] width 139 height 19
click at [877, 92] on div "Customer Success Manager" at bounding box center [933, 93] width 139 height 14
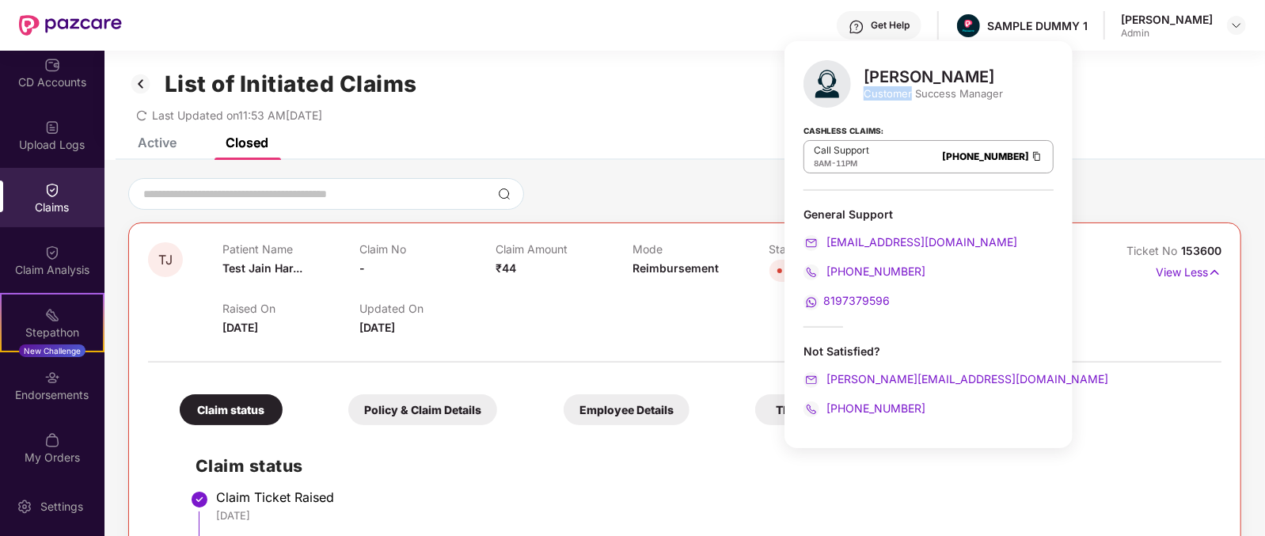
click at [877, 92] on div "Customer Success Manager" at bounding box center [933, 93] width 139 height 14
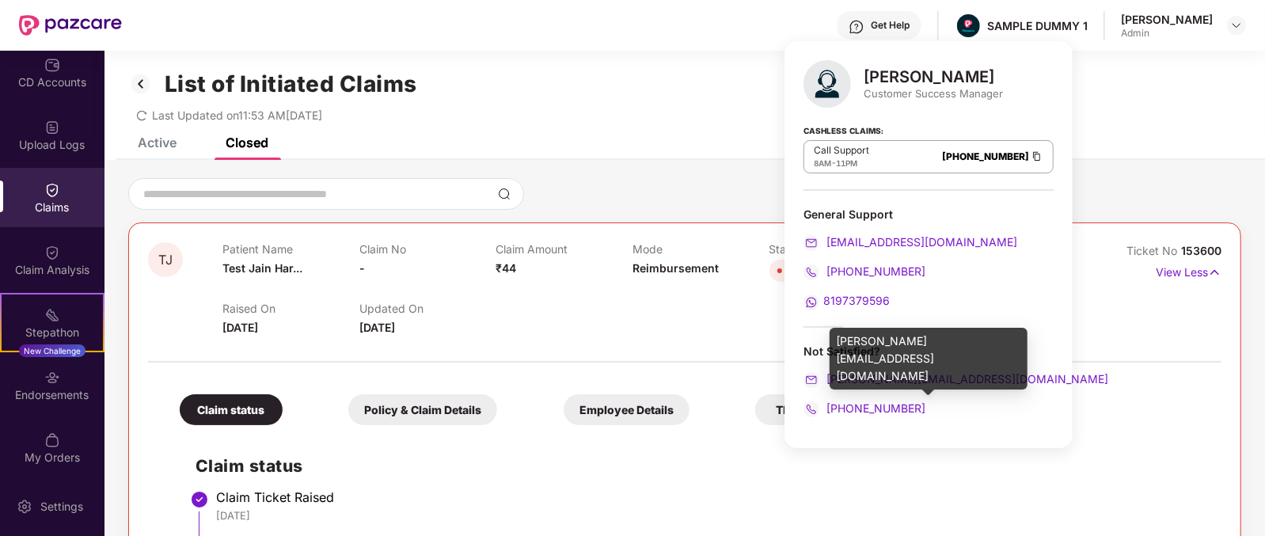
click at [975, 374] on div "[PERSON_NAME][EMAIL_ADDRESS][DOMAIN_NAME]" at bounding box center [928, 378] width 250 height 17
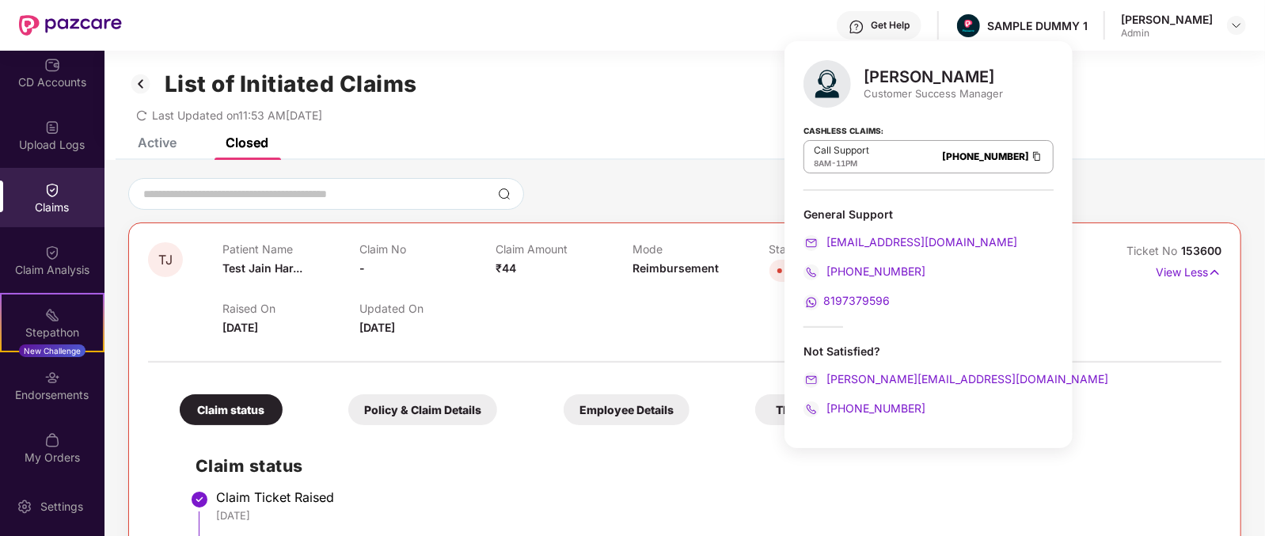
click at [955, 402] on div "[PHONE_NUMBER]" at bounding box center [928, 408] width 250 height 17
click at [604, 321] on div "Raised On [DATE] Updated On [DATE]" at bounding box center [632, 311] width 820 height 51
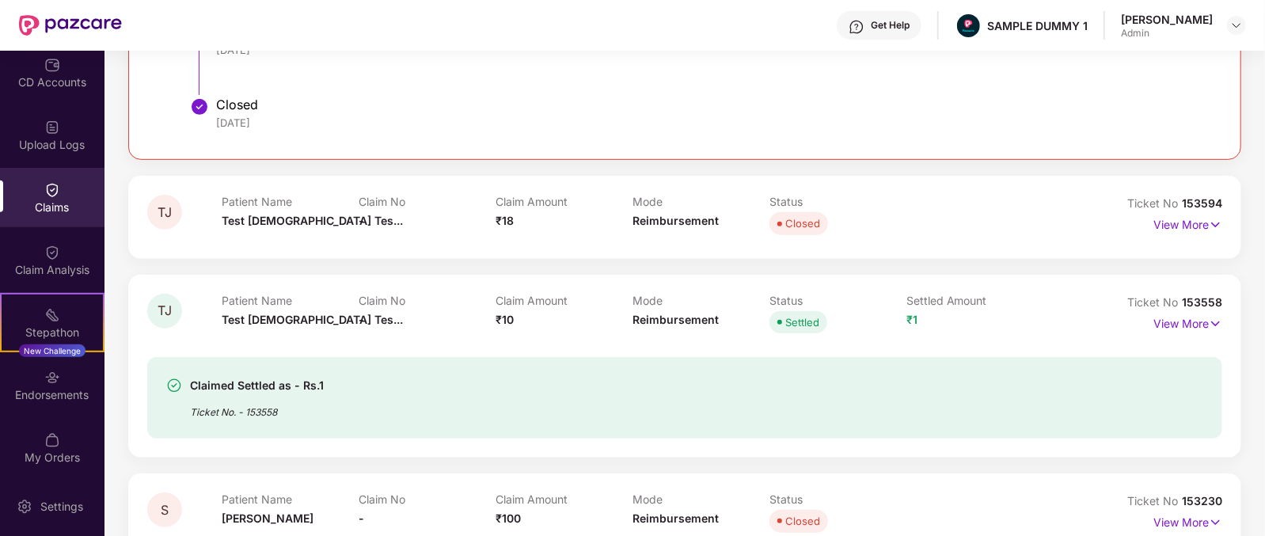
scroll to position [549, 0]
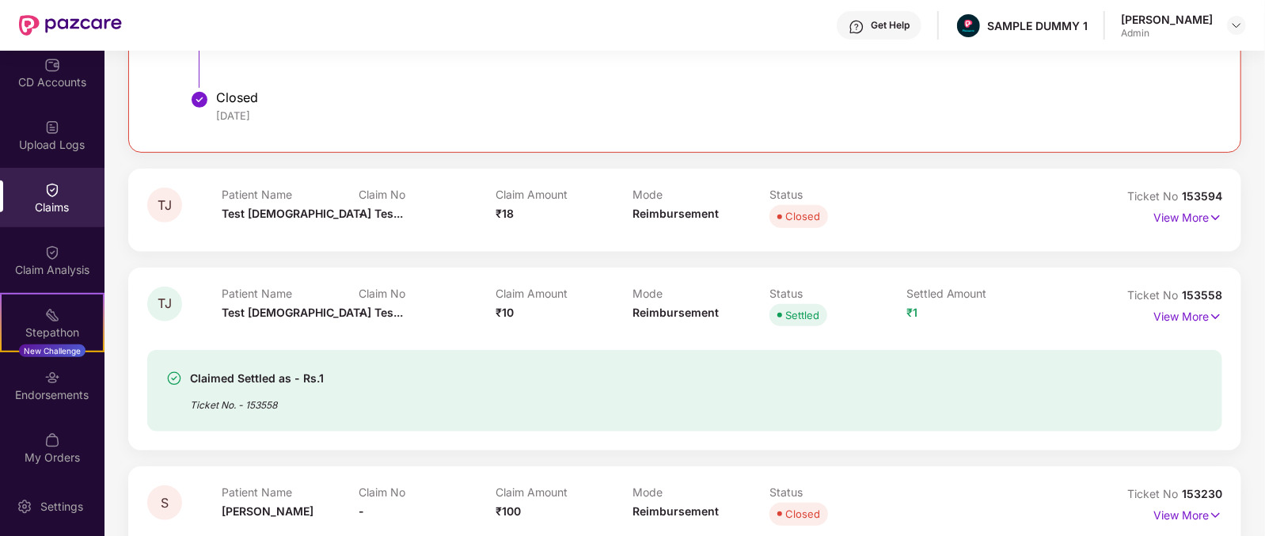
click at [20, 263] on div "Claim Analysis" at bounding box center [52, 270] width 104 height 16
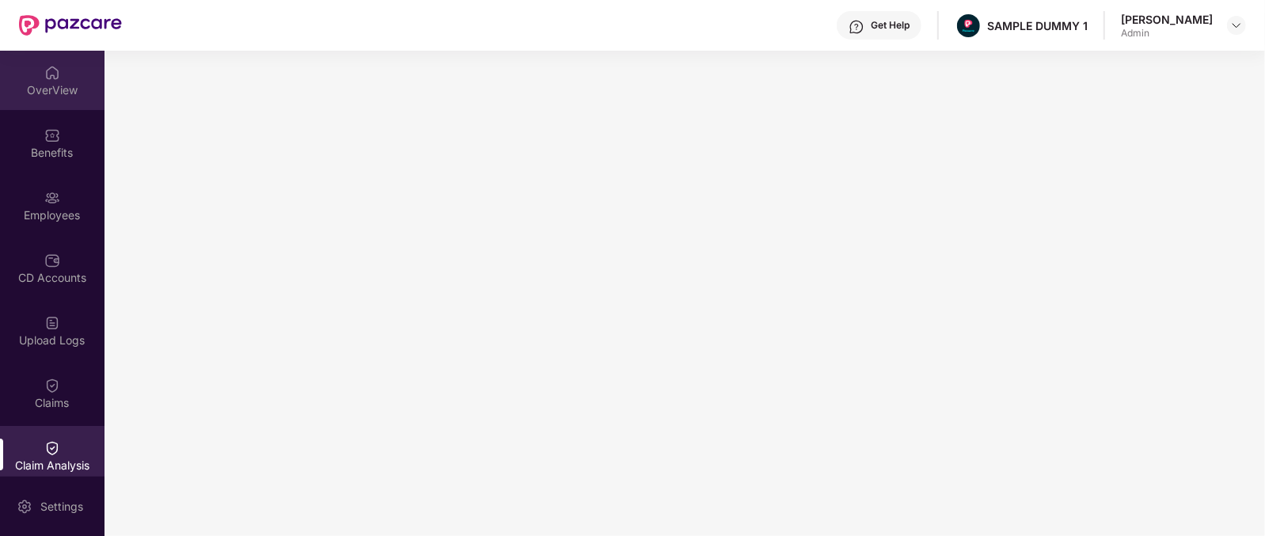
click at [51, 77] on img at bounding box center [52, 73] width 16 height 16
